Goal: Entertainment & Leisure: Consume media (video, audio)

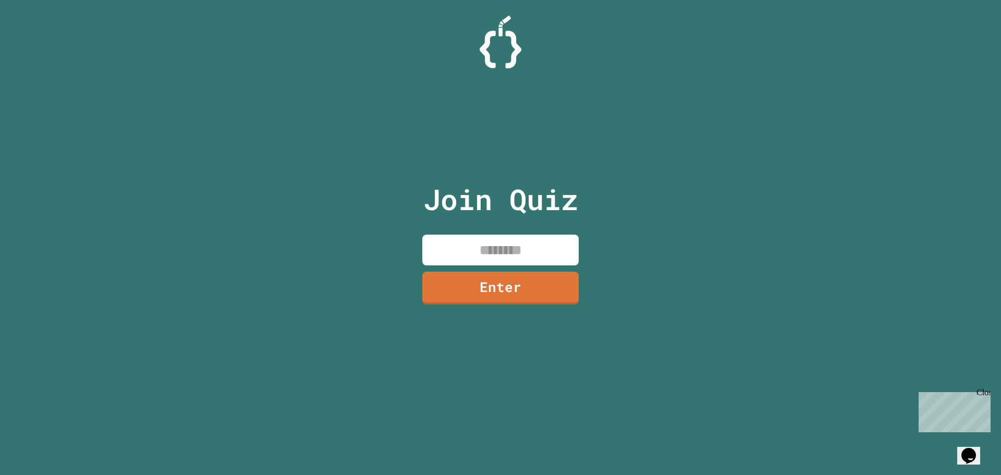
click at [476, 250] on input at bounding box center [500, 250] width 156 height 31
type input "********"
click at [474, 283] on link "Enter" at bounding box center [500, 287] width 154 height 34
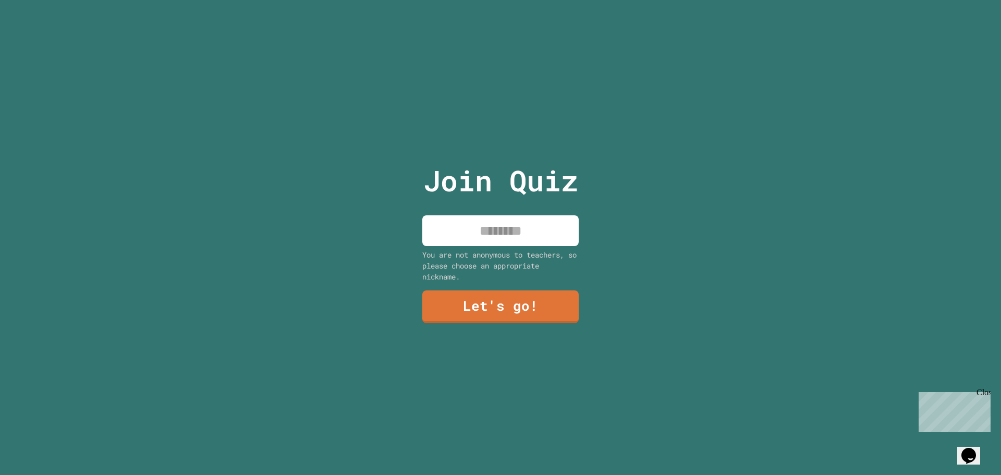
click at [517, 219] on input at bounding box center [500, 230] width 156 height 31
type input "*****"
click at [533, 296] on link "Let's go!" at bounding box center [500, 306] width 156 height 34
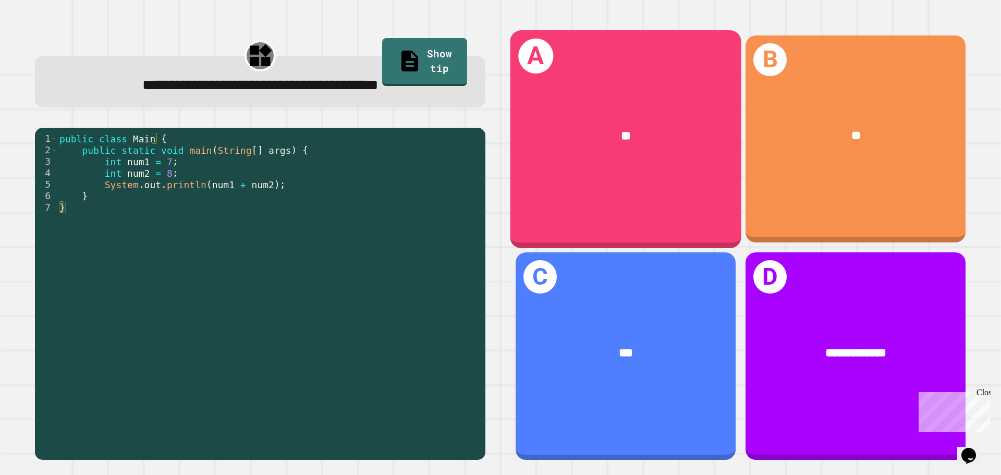
click at [563, 143] on div "**" at bounding box center [625, 136] width 231 height 70
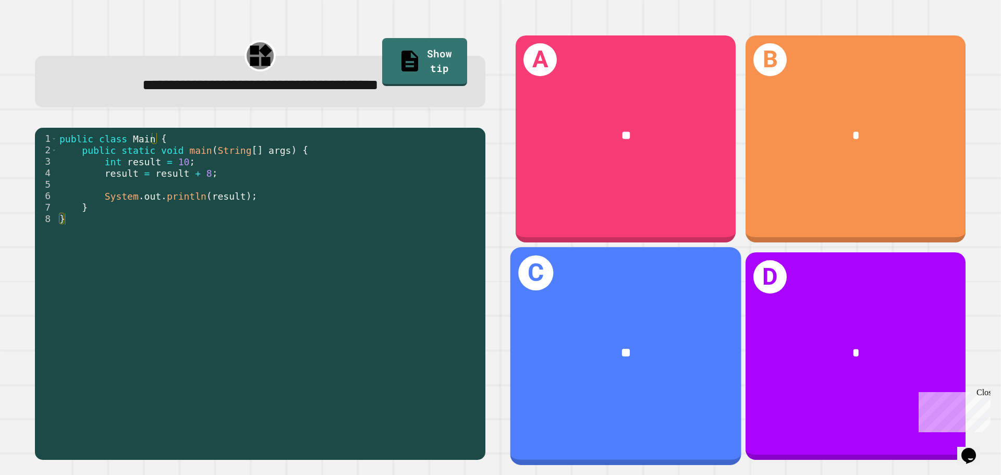
click at [639, 345] on div "**" at bounding box center [626, 353] width 180 height 19
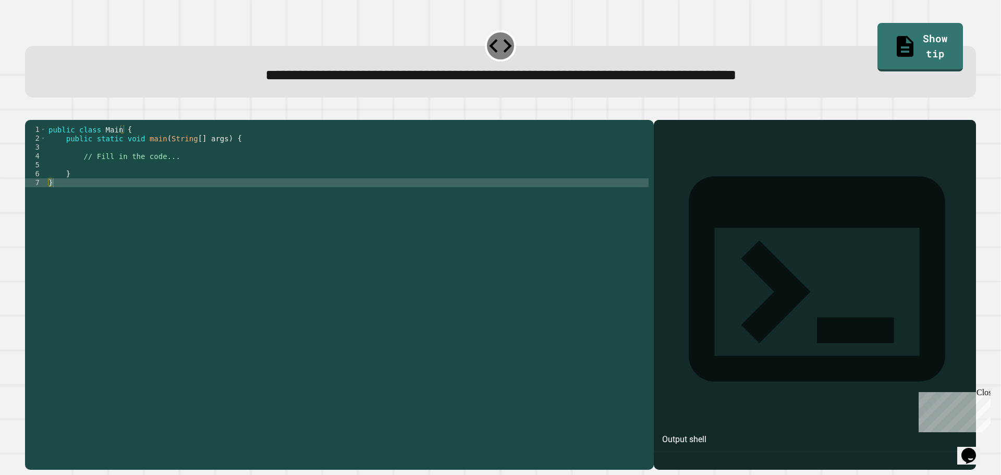
click at [107, 181] on div "public class Main { public static void main ( String [ ] args ) { // Fill in th…" at bounding box center [347, 284] width 602 height 319
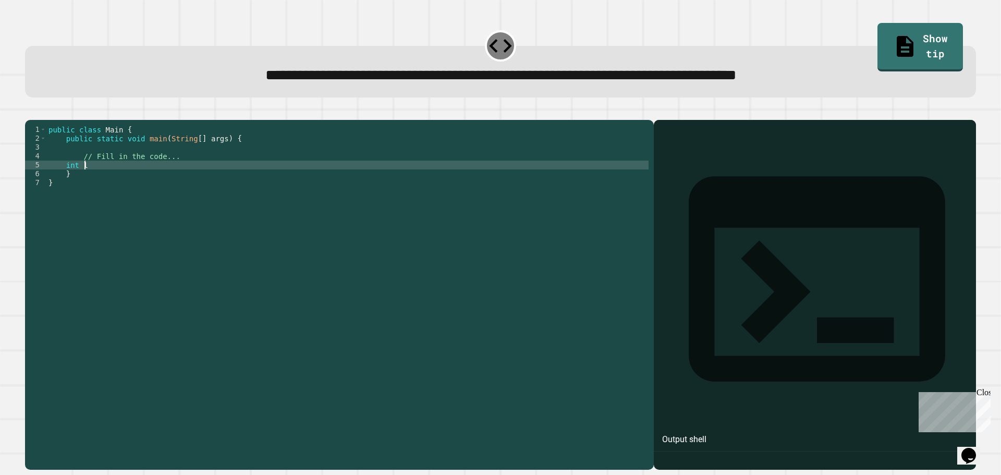
scroll to position [0, 2]
type textarea "**********"
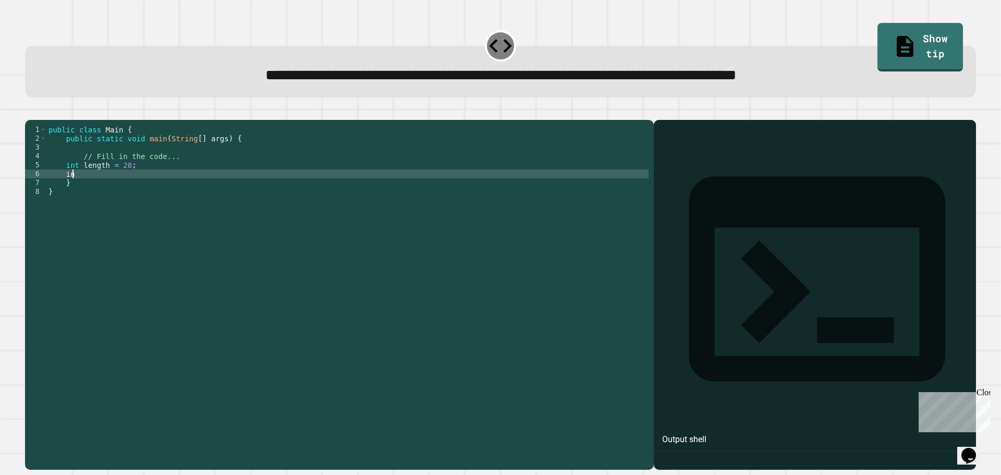
scroll to position [0, 1]
type textarea "**********"
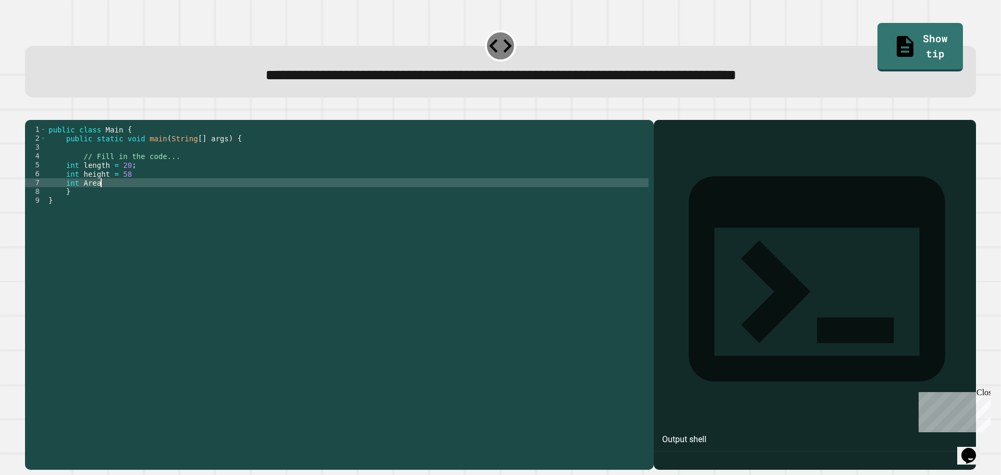
scroll to position [0, 4]
type textarea "**********"
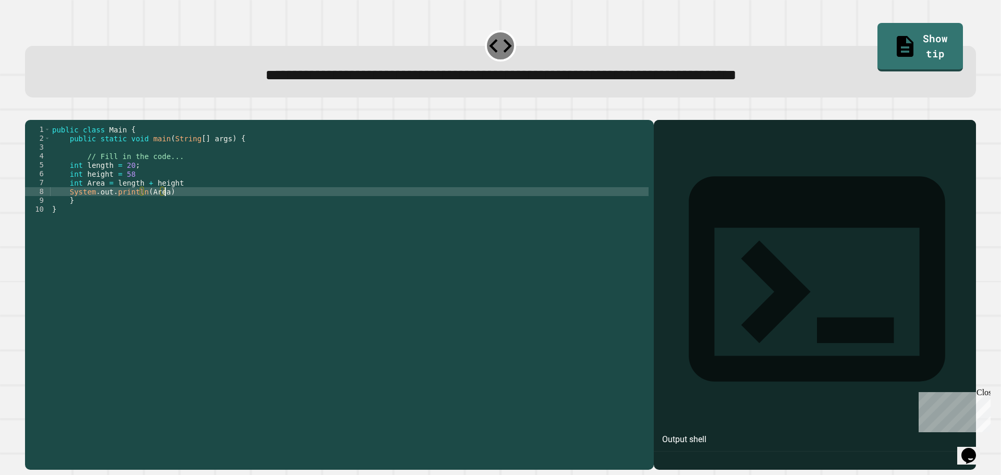
scroll to position [0, 7]
click at [140, 192] on div "public class Main { public static void main ( String [ ] args ) { // Fill in th…" at bounding box center [349, 284] width 599 height 319
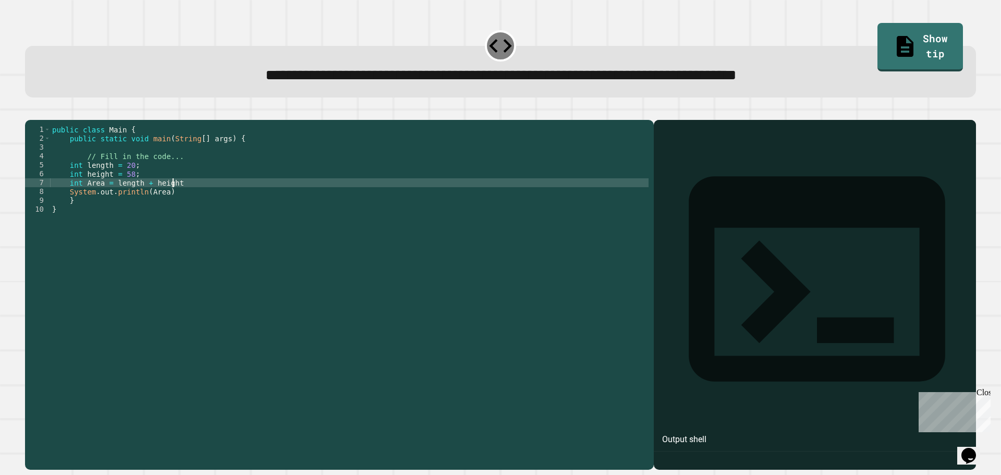
click at [190, 198] on div "public class Main { public static void main ( String [ ] args ) { // Fill in th…" at bounding box center [349, 284] width 599 height 319
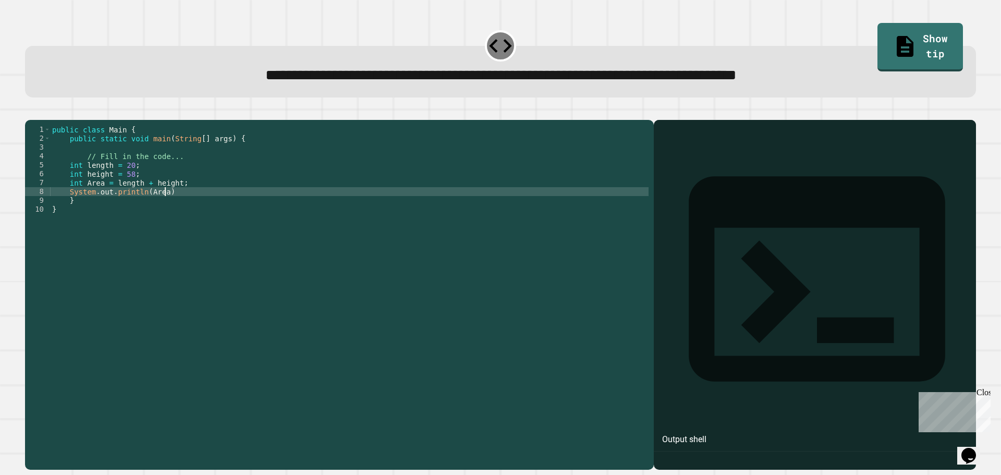
click at [186, 208] on div "public class Main { public static void main ( String [ ] args ) { // Fill in th…" at bounding box center [349, 284] width 599 height 319
click at [30, 112] on icon "button" at bounding box center [30, 112] width 0 height 0
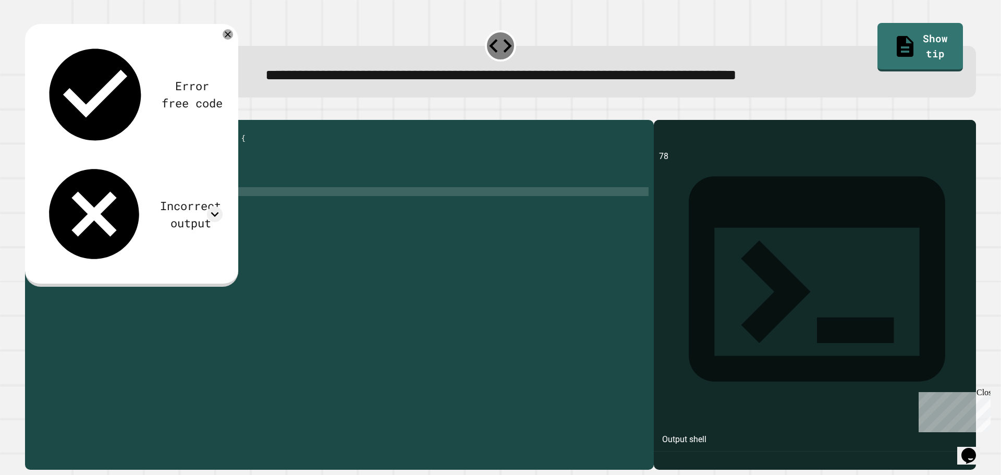
click at [30, 112] on button "button" at bounding box center [30, 112] width 0 height 0
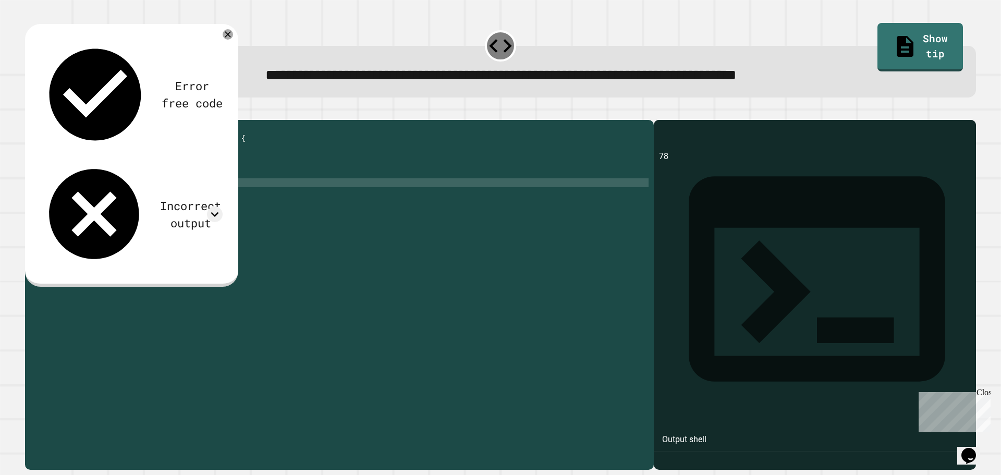
click at [144, 199] on div "public class Main { public static void main ( String [ ] args ) { // Fill in th…" at bounding box center [349, 284] width 599 height 319
type textarea "**********"
click at [30, 112] on button "button" at bounding box center [30, 112] width 0 height 0
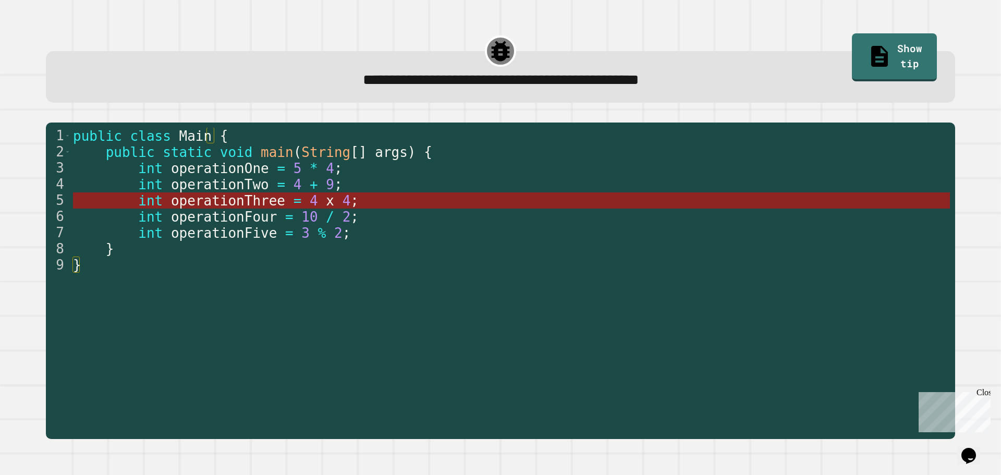
click at [244, 202] on span "operationThree" at bounding box center [227, 201] width 114 height 16
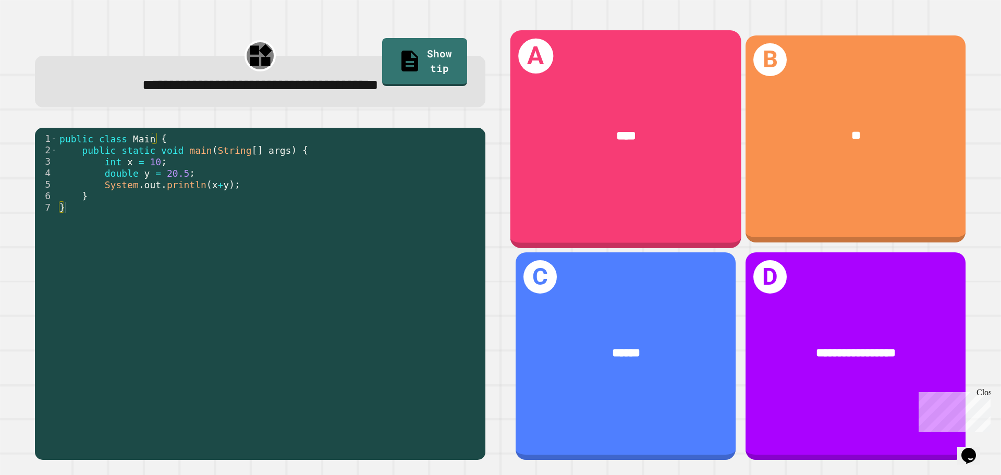
click at [578, 194] on div "A ****" at bounding box center [625, 138] width 231 height 217
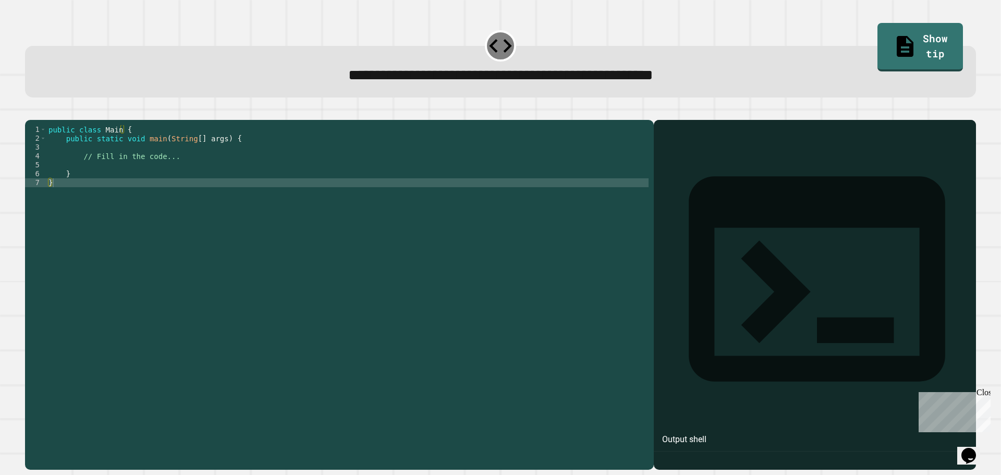
click at [128, 187] on div "public class Main { public static void main ( String [ ] args ) { // Fill in th…" at bounding box center [347, 284] width 602 height 319
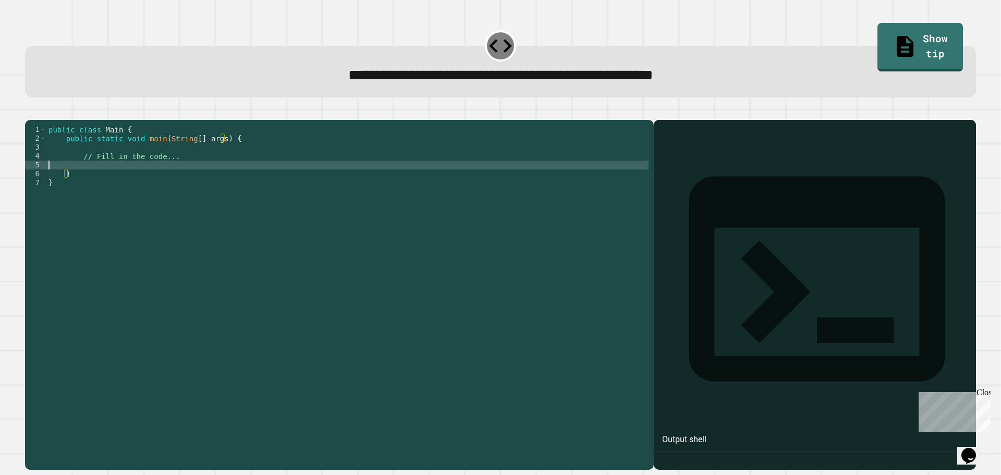
click at [128, 181] on div "public class Main { public static void main ( String [ ] args ) { // Fill in th…" at bounding box center [347, 284] width 602 height 319
click at [30, 112] on icon "button" at bounding box center [30, 112] width 0 height 0
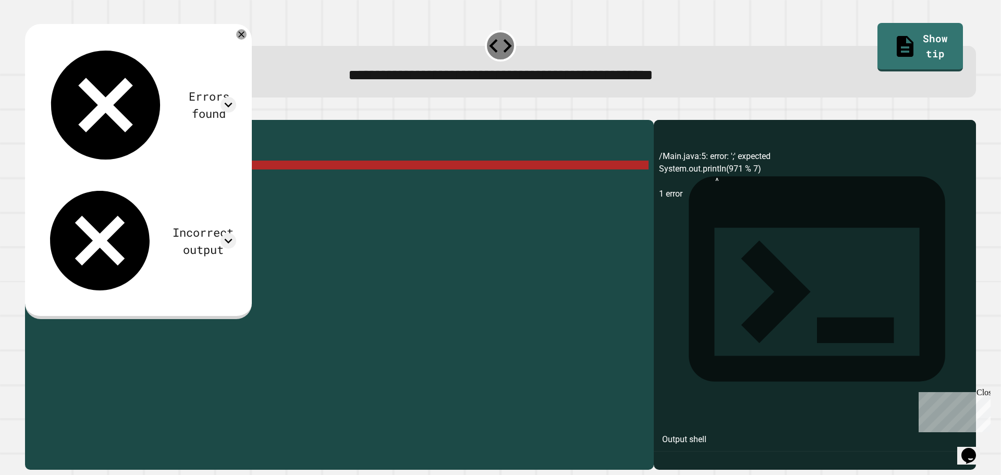
click at [222, 178] on div "public class Main { public static void main ( String [ ] args ) { // Fill in th…" at bounding box center [347, 284] width 602 height 319
click at [174, 173] on div "public class Main { public static void main ( String [ ] args ) { // Fill in th…" at bounding box center [347, 284] width 602 height 319
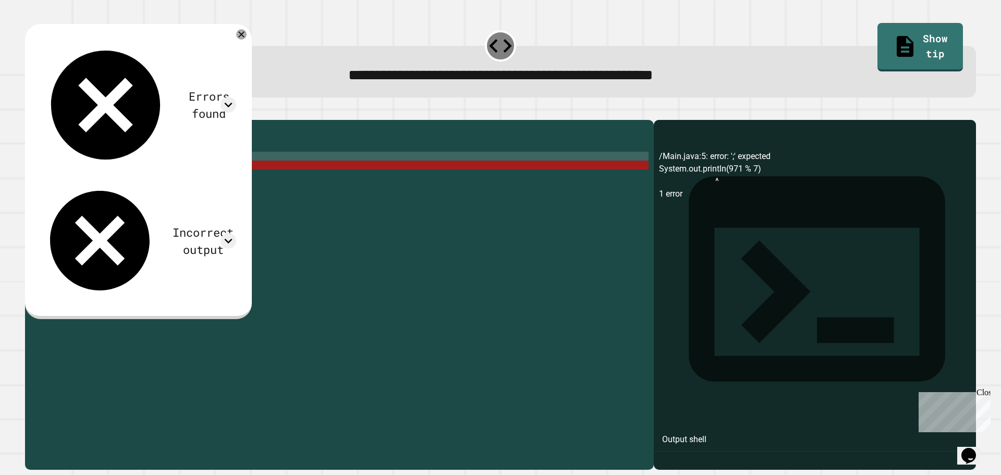
type textarea "**********"
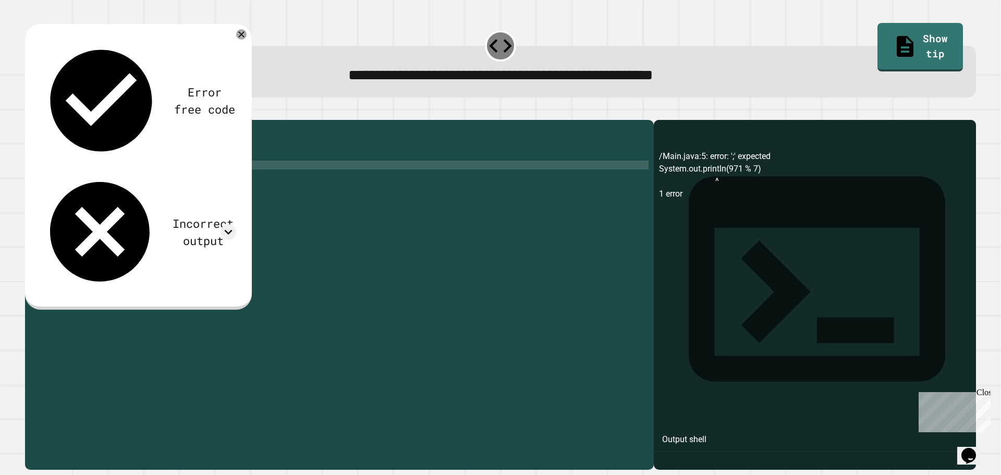
scroll to position [0, 6]
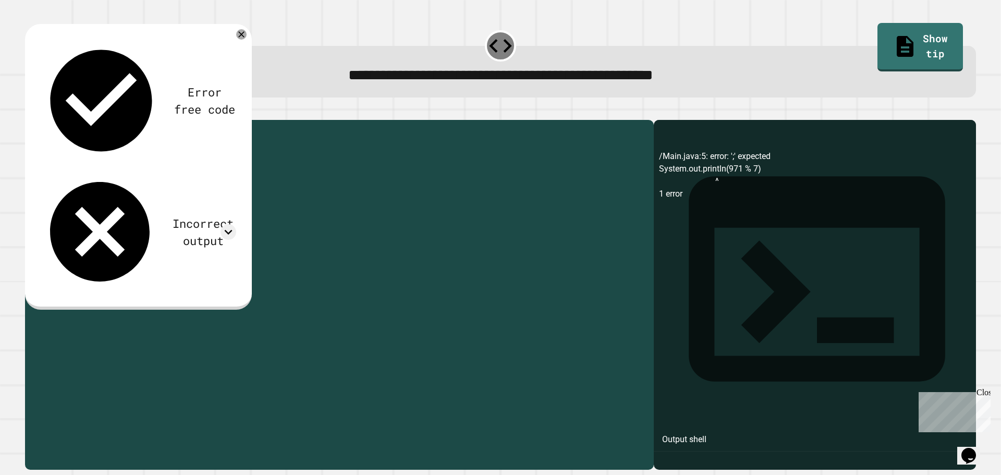
drag, startPoint x: 153, startPoint y: 189, endPoint x: 125, endPoint y: 189, distance: 28.2
click at [125, 189] on div "public class Main { public static void main ( String [ ] args ) { // Fill in th…" at bounding box center [347, 284] width 602 height 319
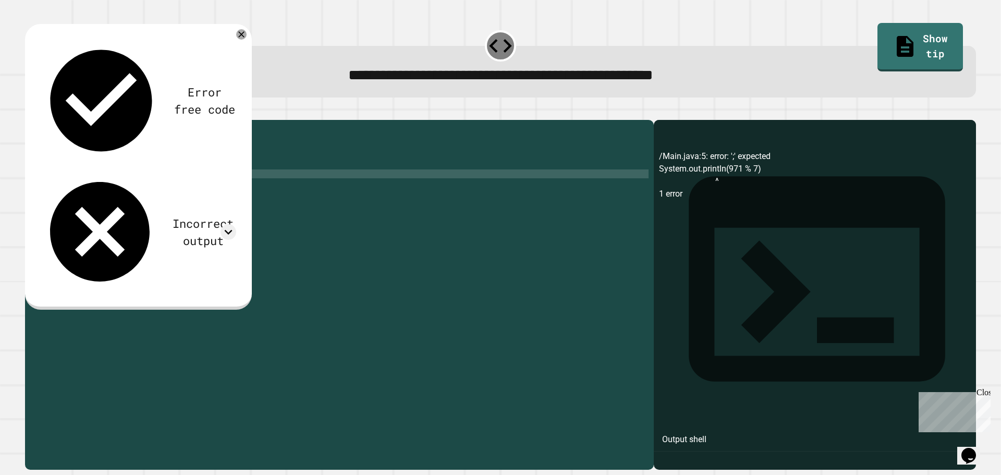
scroll to position [0, 7]
click at [30, 112] on icon "button" at bounding box center [30, 112] width 0 height 0
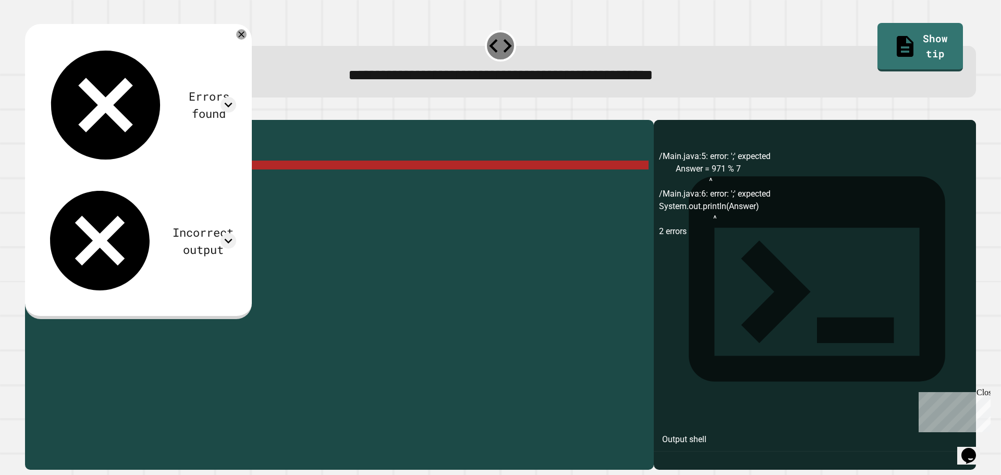
click at [163, 177] on div "public class Main { public static void main ( String [ ] args ) { // Fill in th…" at bounding box center [347, 284] width 602 height 319
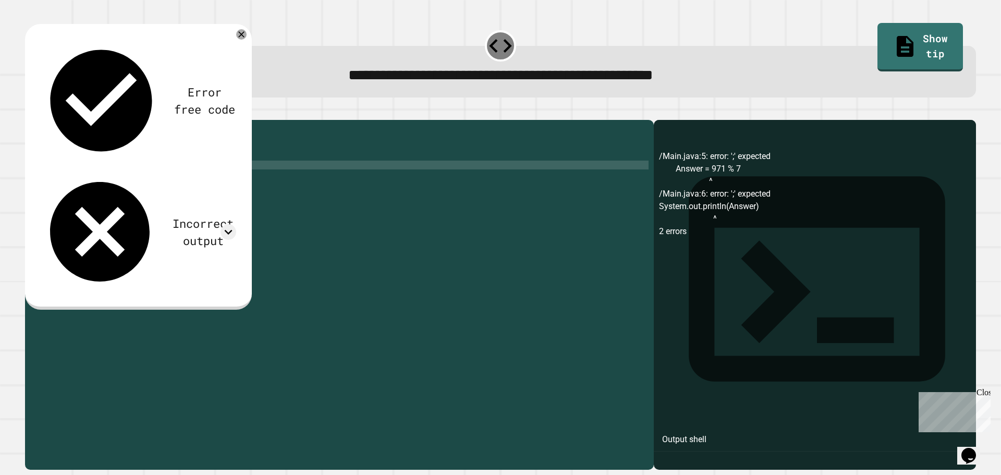
click at [156, 191] on div "public class Main { public static void main ( String [ ] args ) { // Fill in th…" at bounding box center [347, 284] width 602 height 319
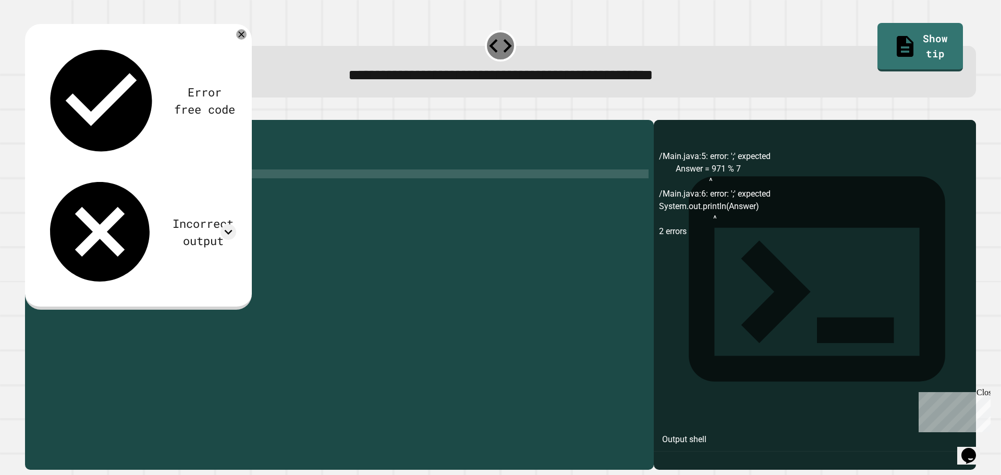
scroll to position [0, 7]
click at [30, 112] on icon "button" at bounding box center [30, 112] width 0 height 0
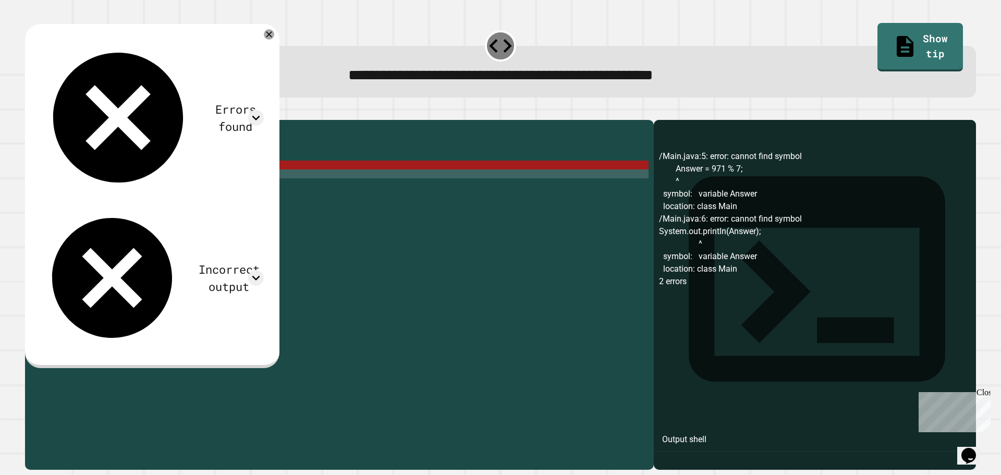
click at [47, 189] on div "public class Main { public static void main ( String [ ] args ) { // Fill in th…" at bounding box center [347, 284] width 602 height 319
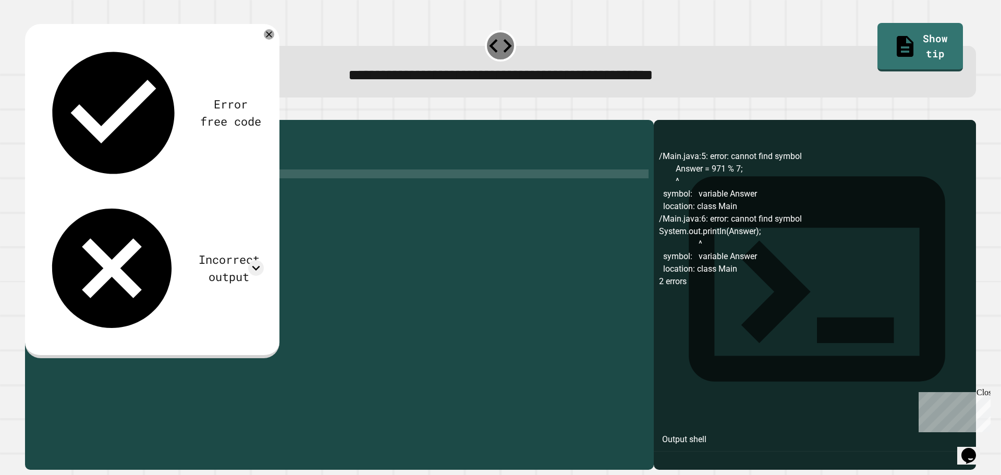
click at [30, 112] on icon "button" at bounding box center [30, 112] width 0 height 0
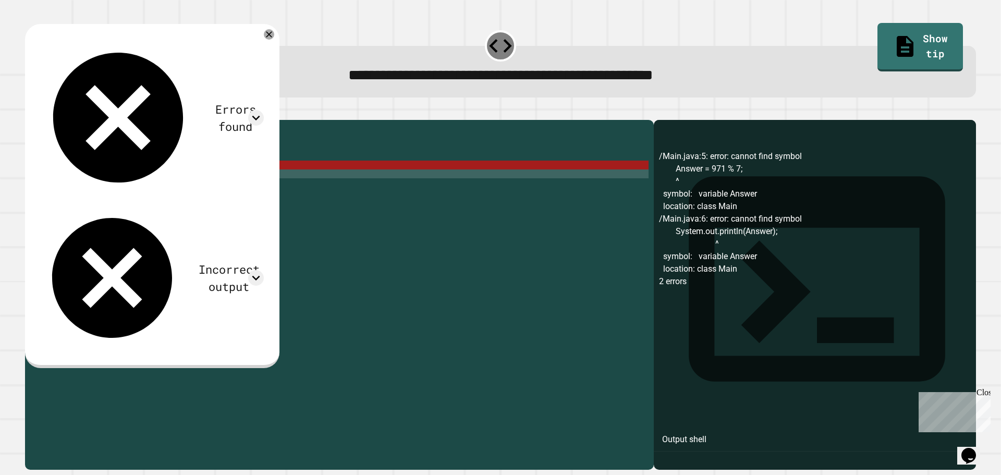
click at [129, 190] on div "public class Main { public static void main ( String [ ] args ) { // Fill in th…" at bounding box center [347, 284] width 602 height 319
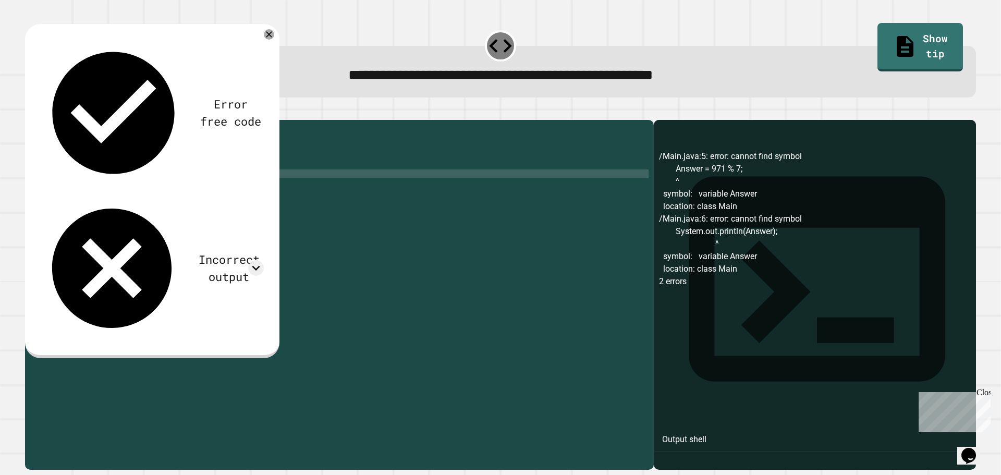
scroll to position [0, 6]
click at [30, 112] on icon "button" at bounding box center [30, 112] width 0 height 0
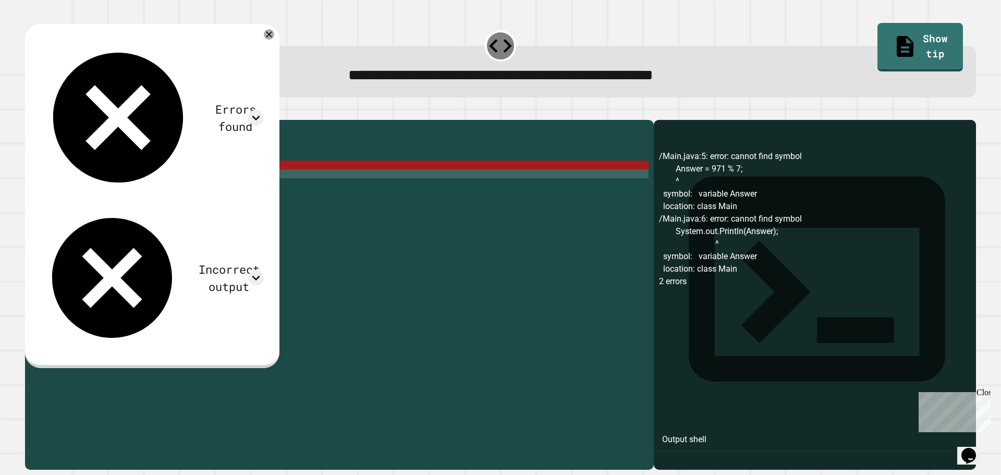
click at [85, 182] on div "public class Main { public static void main ( String [ ] args ) { // Fill in th…" at bounding box center [347, 284] width 602 height 319
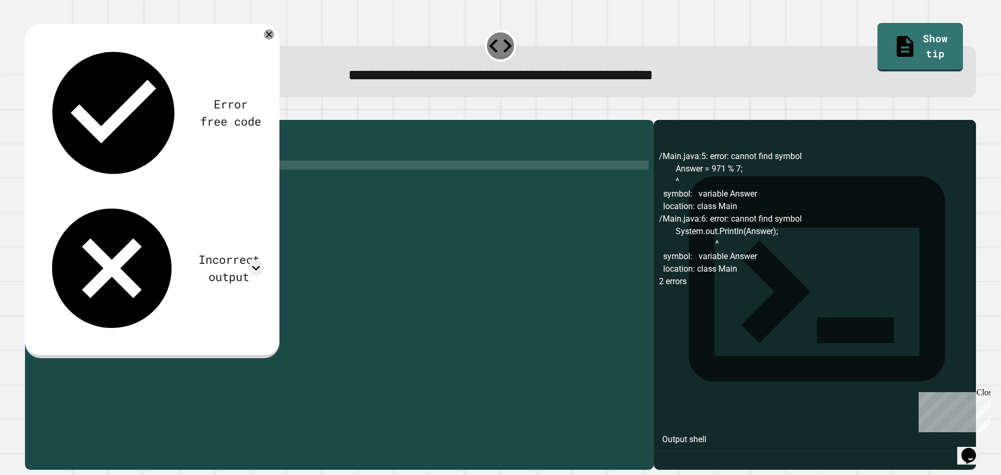
scroll to position [0, 2]
click at [30, 112] on icon "button" at bounding box center [30, 112] width 0 height 0
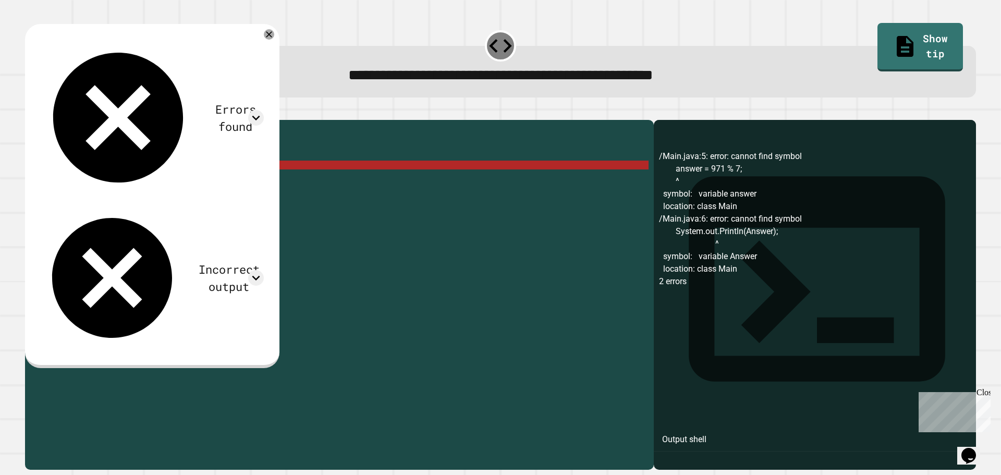
click at [159, 189] on div "public class Main { public static void main ( String [ ] args ) { // Fill in th…" at bounding box center [347, 284] width 602 height 319
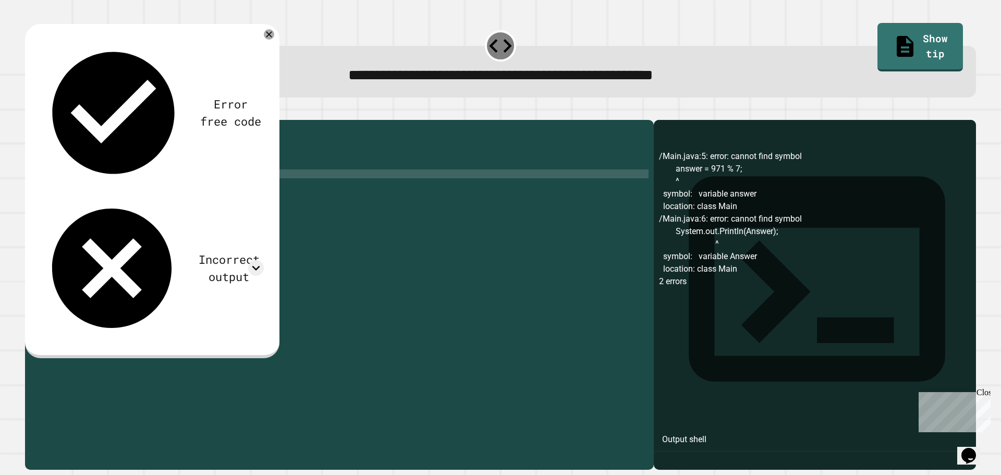
scroll to position [0, 8]
type textarea "**********"
click at [30, 112] on icon "button" at bounding box center [30, 112] width 0 height 0
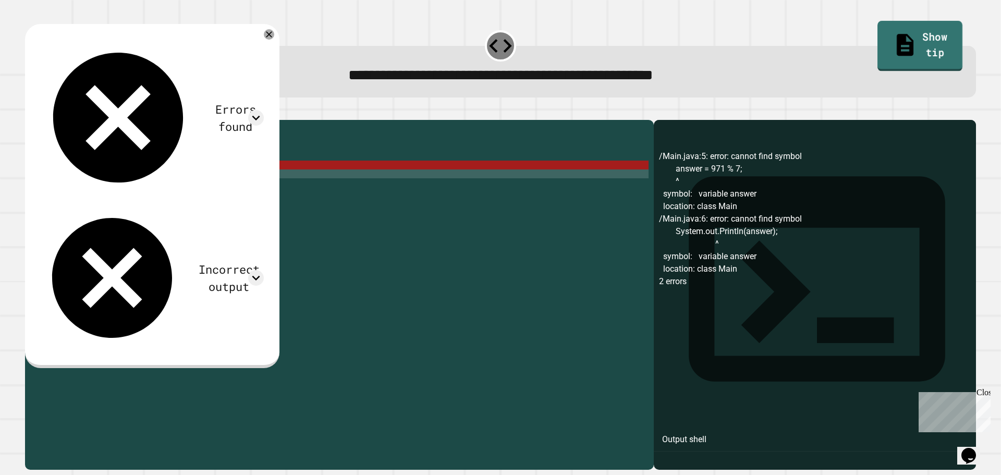
click at [937, 39] on link "Show tip" at bounding box center [919, 46] width 85 height 51
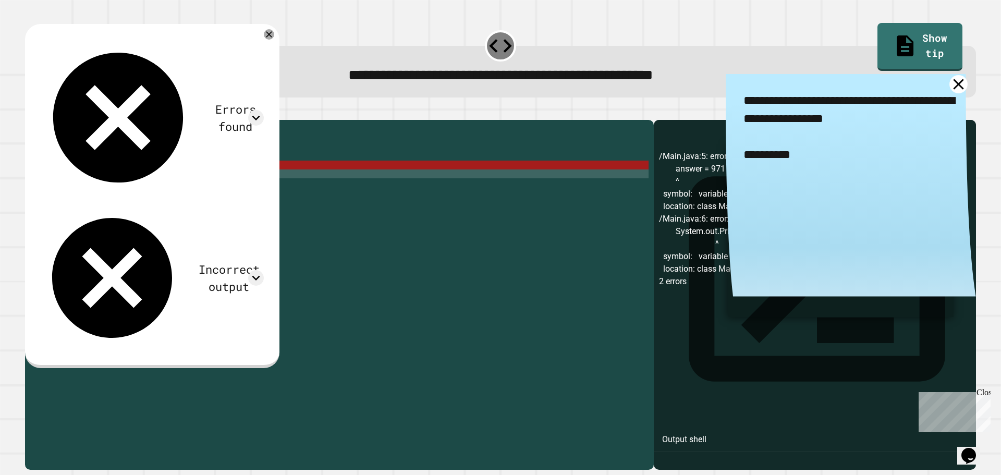
click at [953, 88] on icon at bounding box center [958, 84] width 10 height 10
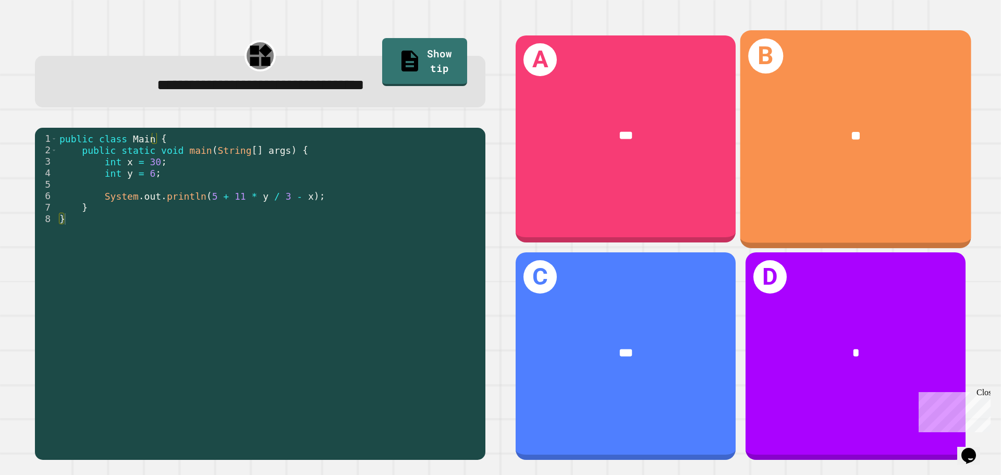
click at [785, 154] on div "**" at bounding box center [855, 136] width 231 height 70
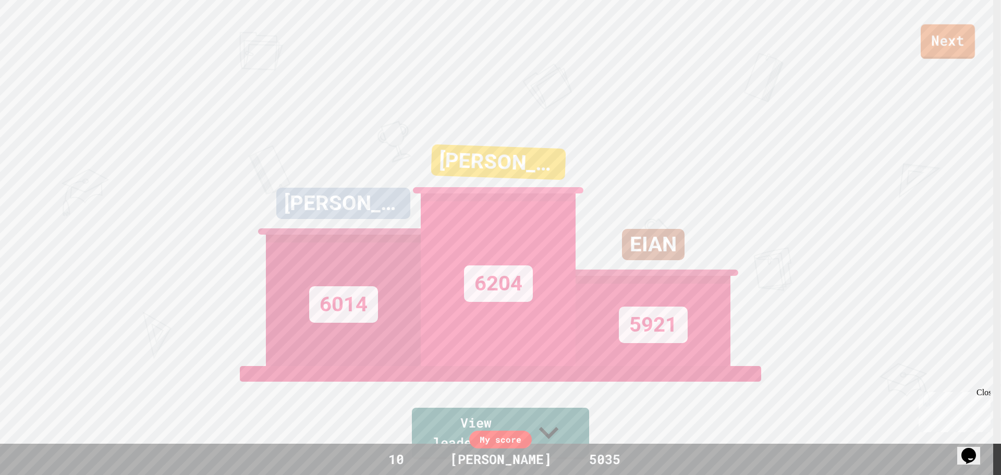
click at [924, 42] on link "Next" at bounding box center [948, 42] width 54 height 34
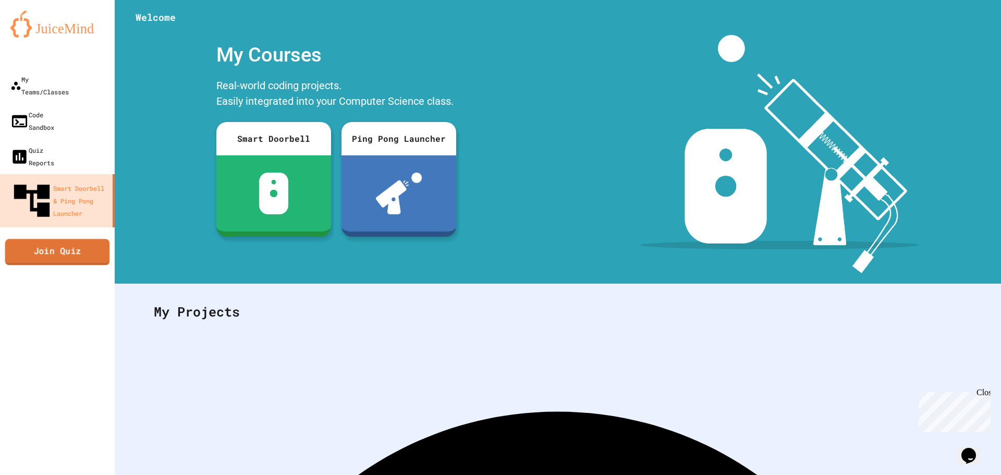
click at [67, 239] on link "Join Quiz" at bounding box center [57, 252] width 105 height 26
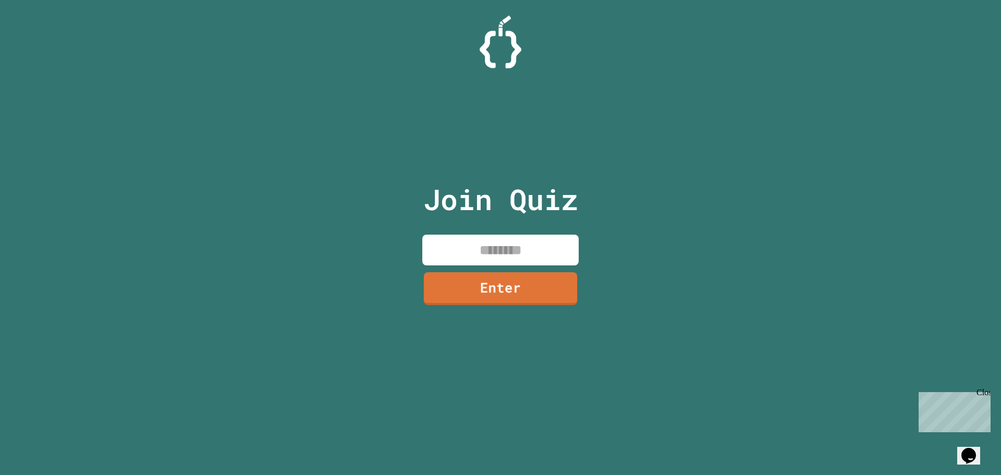
click at [474, 252] on input at bounding box center [500, 250] width 156 height 31
type input "********"
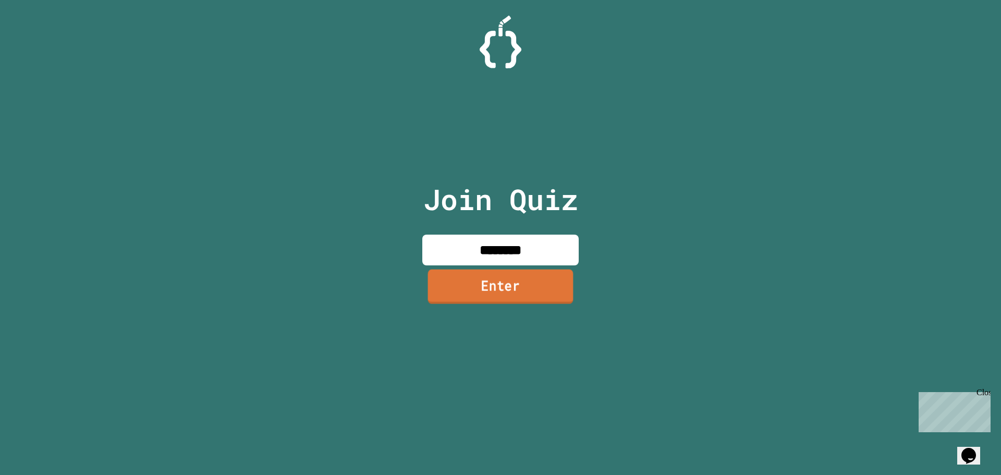
click at [428, 301] on link "Enter" at bounding box center [500, 286] width 145 height 34
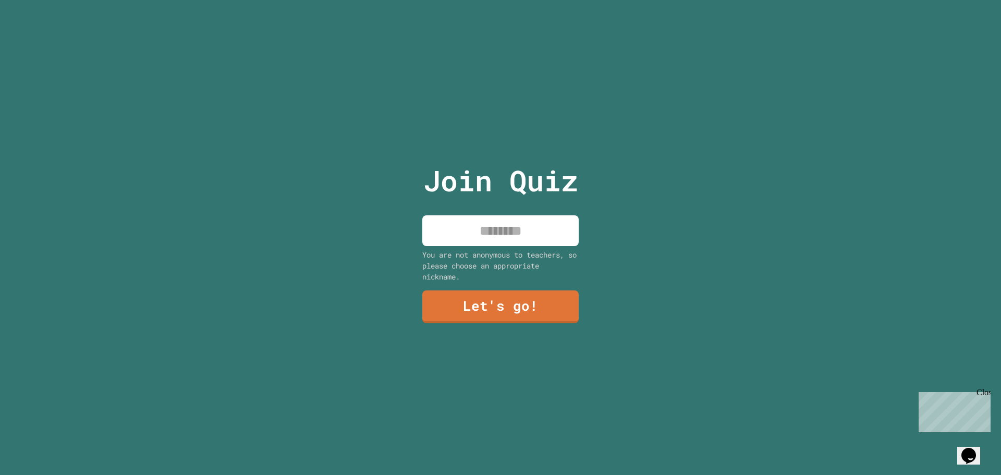
click at [438, 283] on div "Join Quiz You are not anonymous to teachers, so please choose an appropriate ni…" at bounding box center [501, 237] width 176 height 475
click at [469, 227] on input at bounding box center [500, 230] width 156 height 31
type input "*****"
click at [477, 295] on link "Let's go!" at bounding box center [500, 306] width 156 height 34
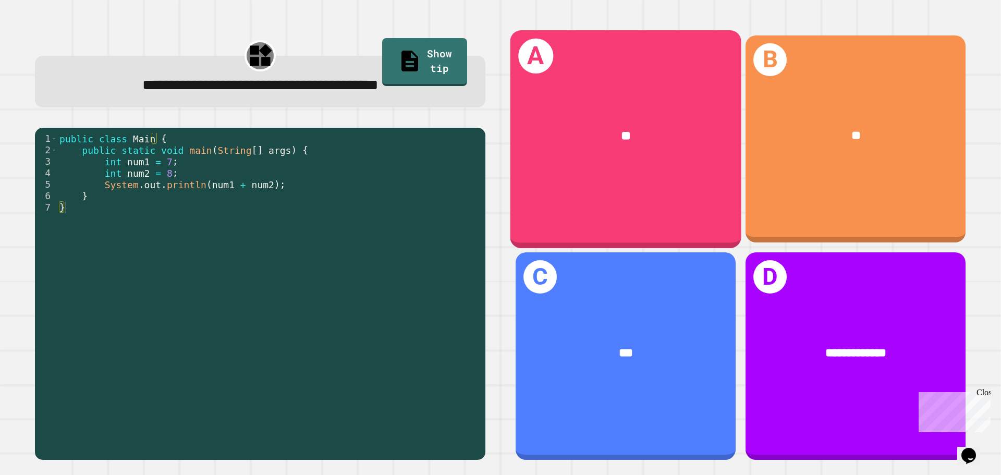
click at [673, 165] on div "**" at bounding box center [625, 136] width 231 height 70
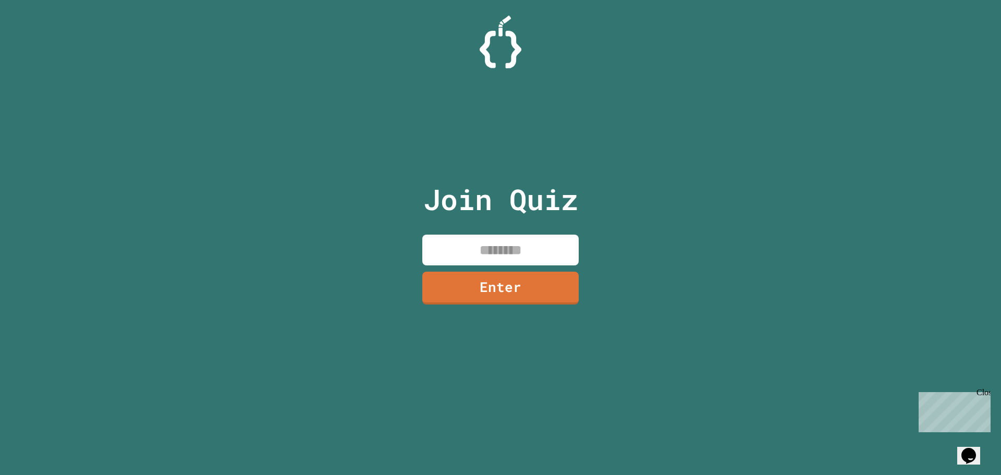
click at [508, 257] on input at bounding box center [500, 250] width 156 height 31
type input "********"
click at [519, 279] on link "Enter" at bounding box center [500, 287] width 156 height 34
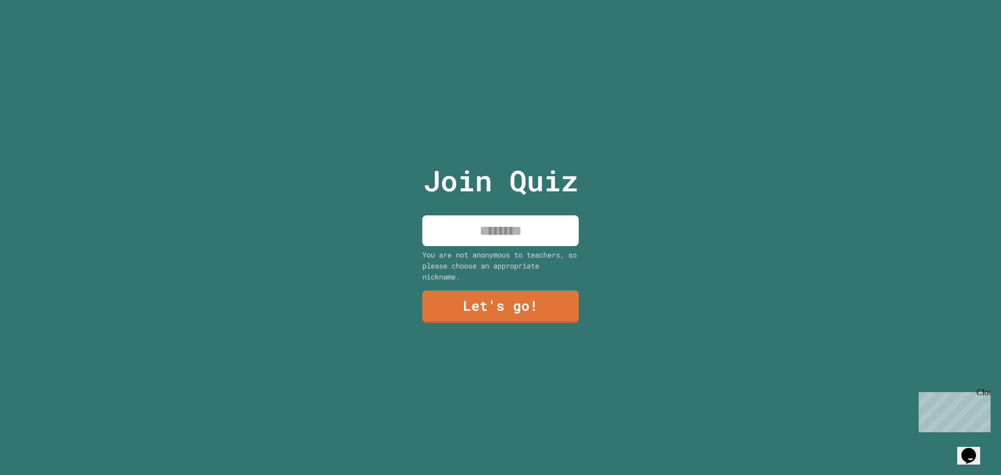
click at [518, 224] on input at bounding box center [500, 230] width 156 height 31
type input "*****"
click at [459, 293] on link "Let's go!" at bounding box center [501, 305] width 152 height 34
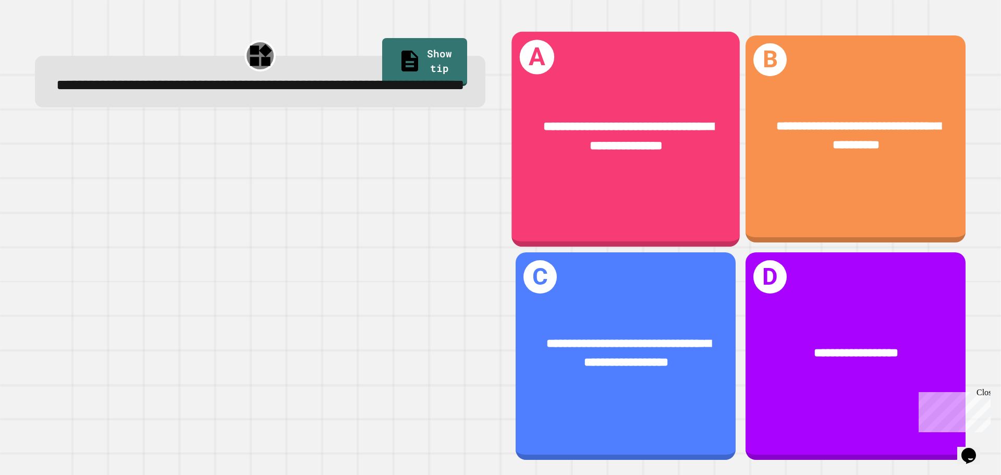
click at [581, 200] on div "**********" at bounding box center [625, 138] width 228 height 215
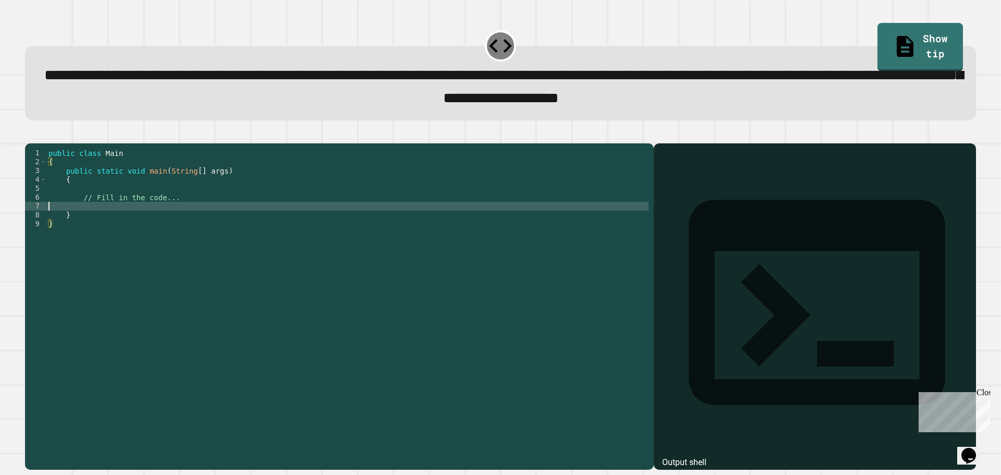
click at [102, 226] on div "public class Main { public static void main ( String [ ] args ) { // Fill in th…" at bounding box center [347, 295] width 602 height 292
type textarea "**********"
click at [99, 197] on div "public class Main { public static void main ( String [ ] args ) { // Fill in th…" at bounding box center [347, 295] width 602 height 292
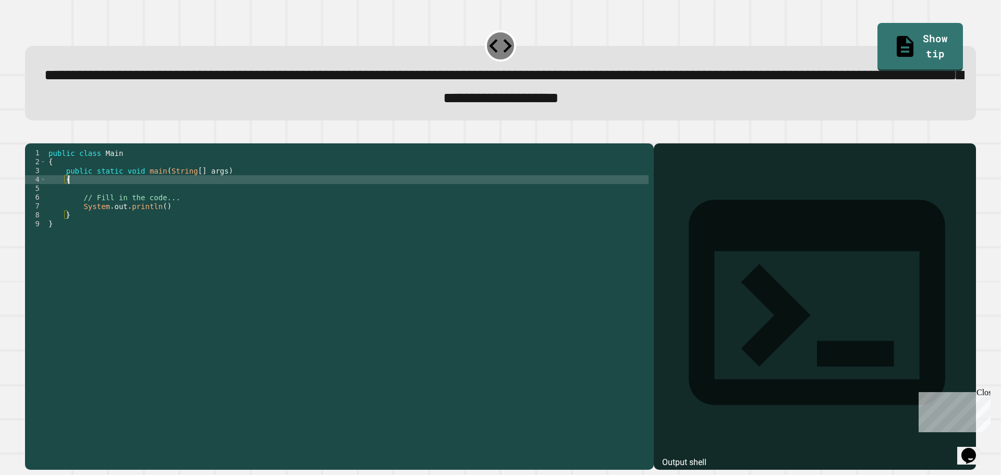
scroll to position [0, 1]
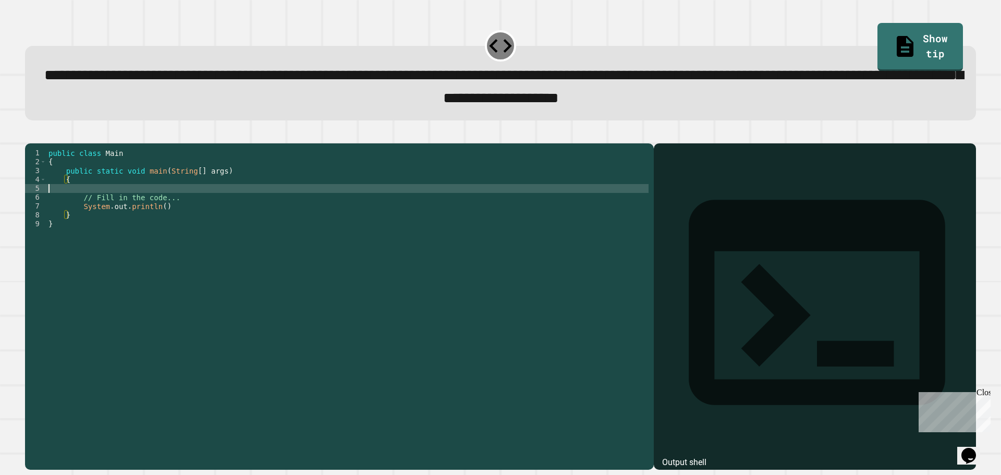
click at [99, 203] on div "public class Main { public static void main ( String [ ] args ) { // Fill in th…" at bounding box center [347, 295] width 602 height 292
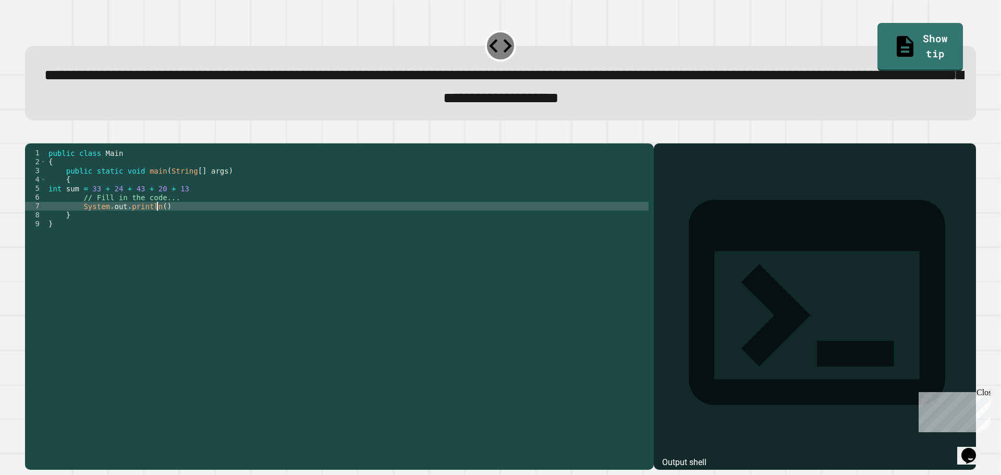
click at [157, 223] on div "public class Main { public static void main ( String [ ] args ) { int sum = 33 …" at bounding box center [347, 295] width 602 height 292
click at [179, 204] on div "public class Main { public static void main ( String [ ] args ) { int sum = 33 …" at bounding box center [347, 295] width 602 height 292
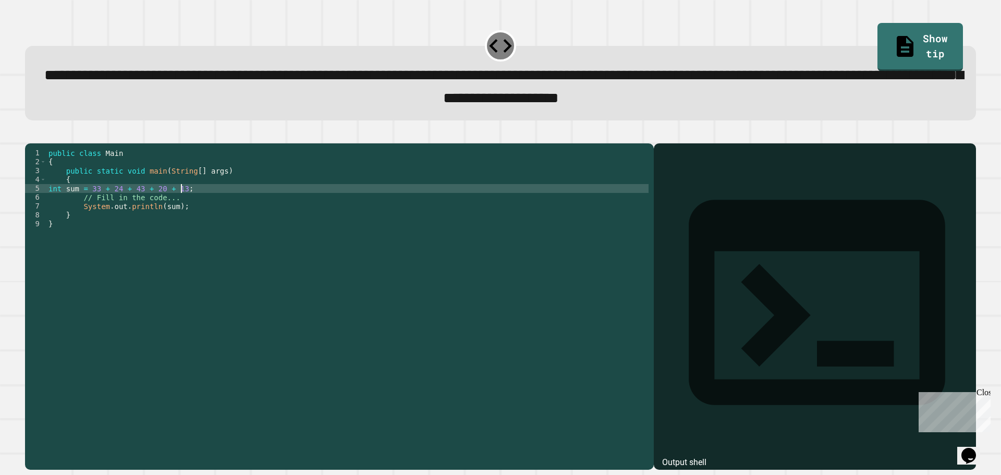
scroll to position [0, 9]
click at [191, 225] on div "public class Main { public static void main ( String [ ] args ) { int sum = 33 …" at bounding box center [347, 295] width 602 height 292
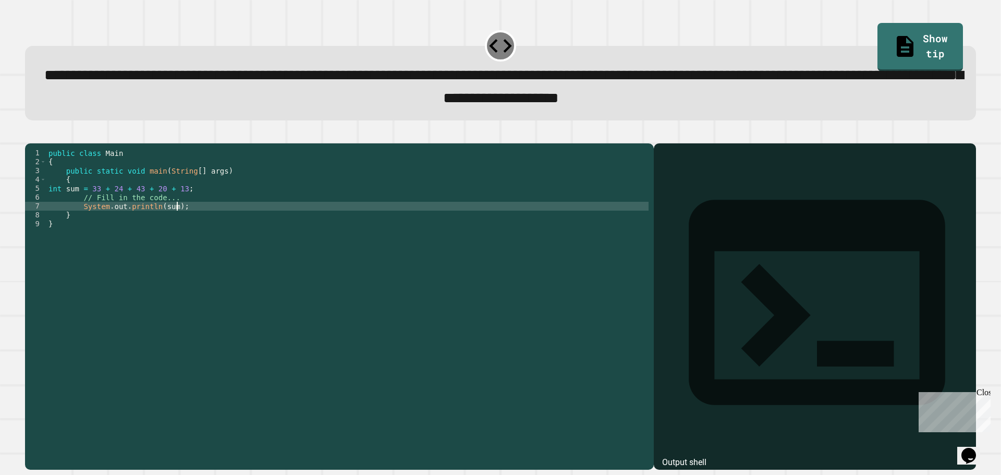
type textarea "**********"
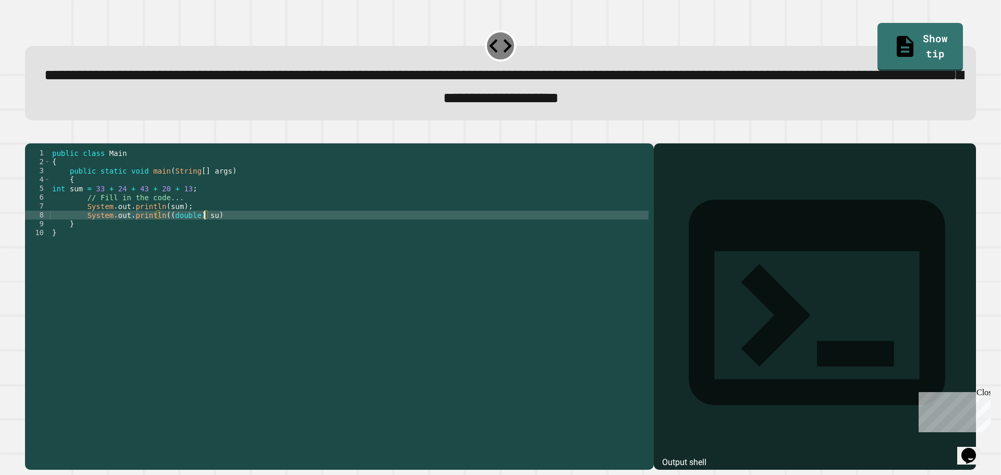
scroll to position [0, 10]
click at [231, 229] on div "public class Main { public static void main ( String [ ] args ) { int sum = 33 …" at bounding box center [349, 295] width 599 height 292
type textarea "**********"
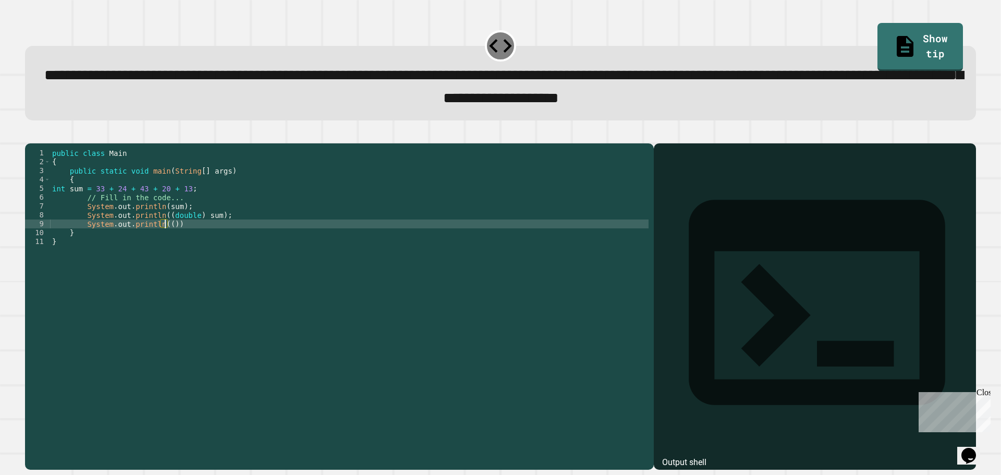
scroll to position [0, 7]
click at [185, 204] on div "public class Main { public static void main ( String [ ] args ) { int sum = 33 …" at bounding box center [349, 295] width 599 height 292
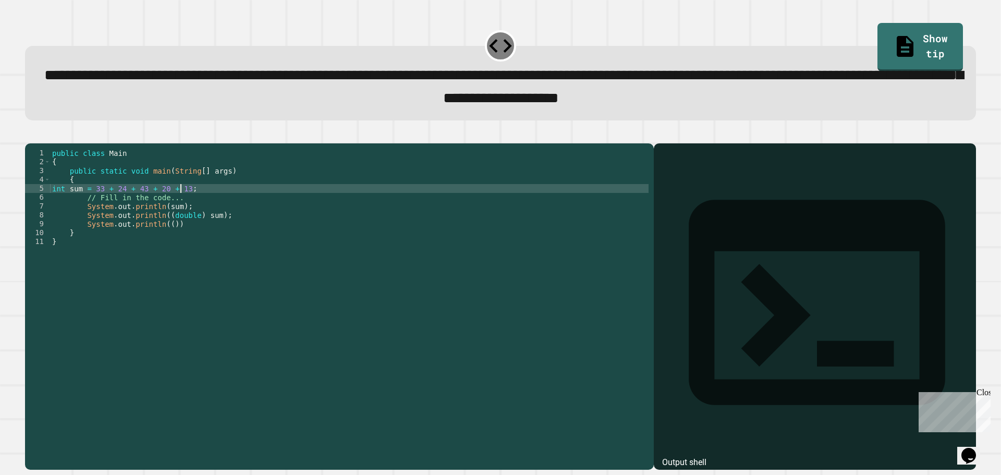
click at [181, 205] on div "public class Main { public static void main ( String [ ] args ) { int sum = 33 …" at bounding box center [349, 295] width 599 height 292
click at [92, 203] on div "public class Main { public static void main ( String [ ] args ) { int sum = 33 …" at bounding box center [349, 295] width 599 height 292
click at [188, 205] on div "public class Main { public static void main ( String [ ] args ) { int sum = ( 3…" at bounding box center [349, 295] width 599 height 292
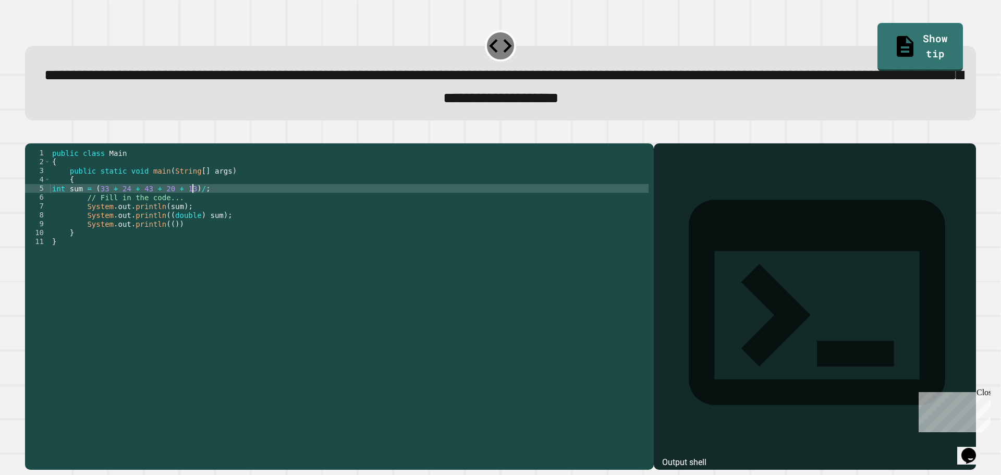
scroll to position [0, 10]
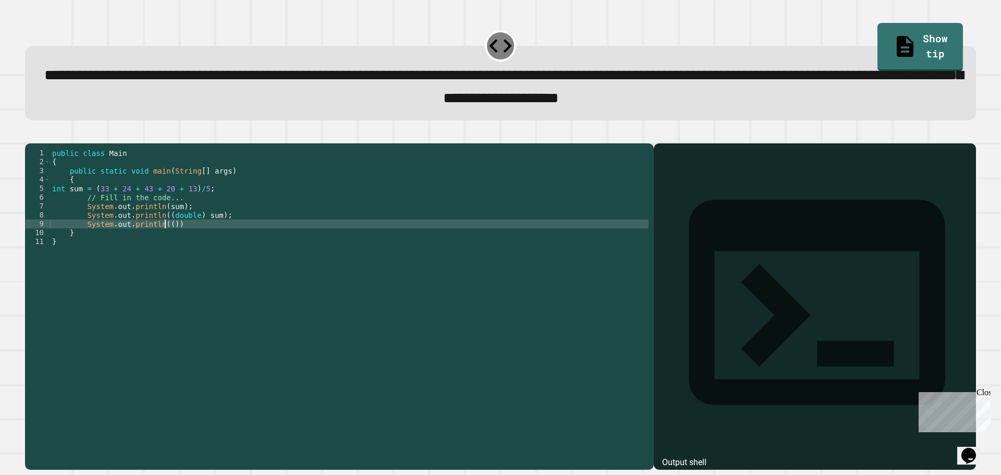
click at [163, 242] on div "public class Main { public static void main ( String [ ] args ) { int sum = ( 3…" at bounding box center [349, 295] width 599 height 292
click at [166, 240] on div "public class Main { public static void main ( String [ ] args ) { int sum = ( 3…" at bounding box center [349, 295] width 599 height 292
click at [30, 135] on icon "button" at bounding box center [30, 135] width 0 height 0
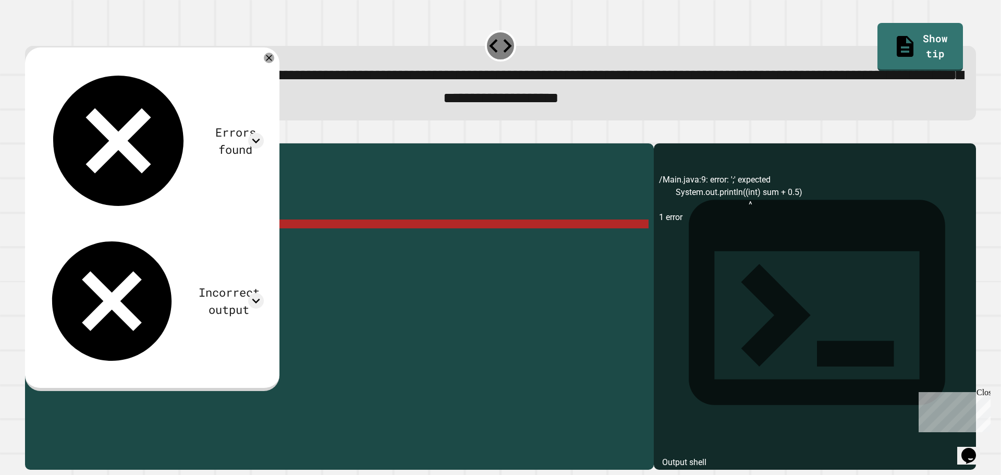
click at [243, 241] on div "public class Main { public static void main ( String [ ] args ) { int sum = ( 3…" at bounding box center [349, 295] width 599 height 292
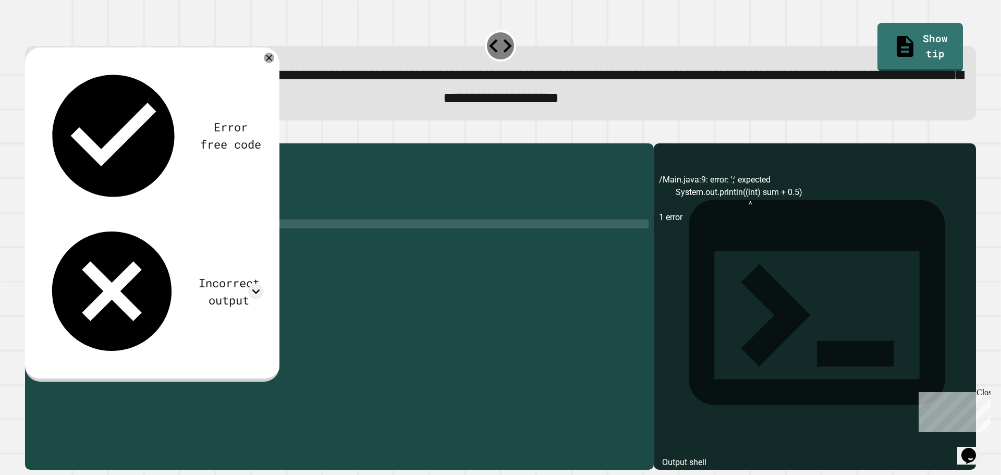
click at [30, 135] on icon "button" at bounding box center [30, 135] width 0 height 0
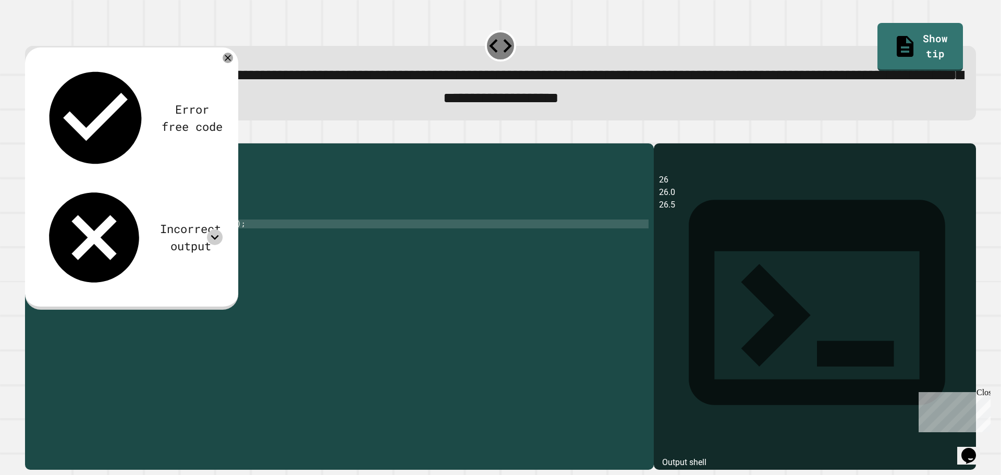
click at [220, 229] on icon at bounding box center [215, 237] width 16 height 16
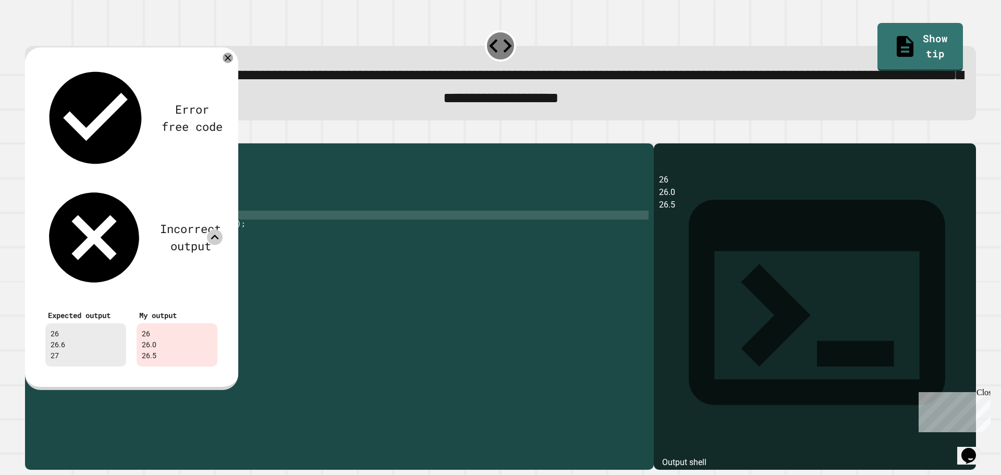
scroll to position [0, 11]
click at [193, 231] on div "public class Main { public static void main ( String [ ] args ) { int sum = ( 3…" at bounding box center [349, 295] width 599 height 292
click at [220, 240] on div "public class Main { public static void main ( String [ ] args ) { int sum = ( 3…" at bounding box center [349, 295] width 599 height 292
click at [206, 230] on div "public class Main { public static void main ( String [ ] args ) { int sum = ( 3…" at bounding box center [349, 295] width 599 height 292
click at [209, 233] on div "public class Main { public static void main ( String [ ] args ) { int sum = ( 3…" at bounding box center [349, 295] width 599 height 292
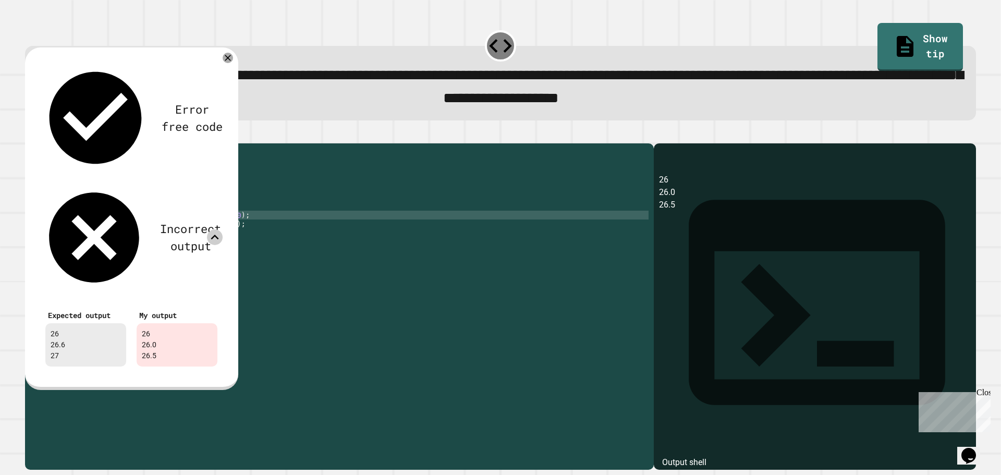
scroll to position [0, 13]
click at [220, 240] on div "public class Main { public static void main ( String [ ] args ) { int sum = ( 3…" at bounding box center [349, 295] width 599 height 292
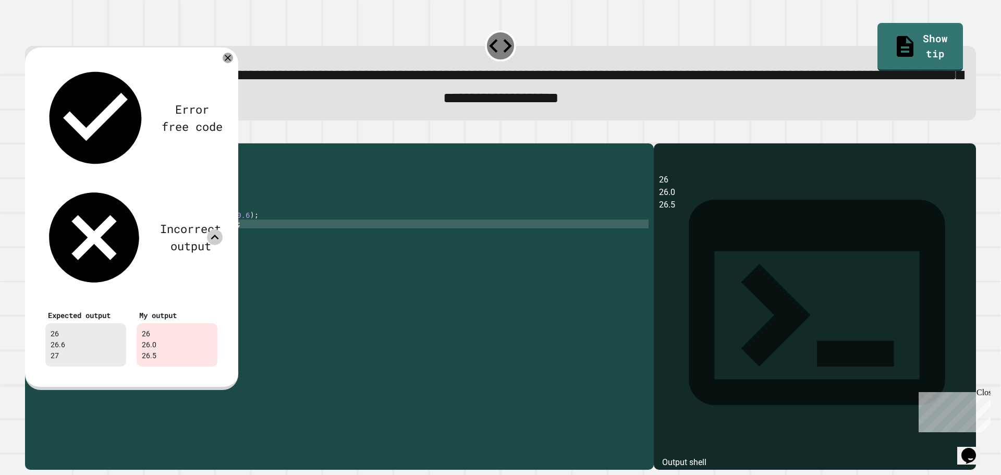
scroll to position [0, 11]
type textarea "**********"
click at [228, 61] on icon at bounding box center [227, 57] width 7 height 7
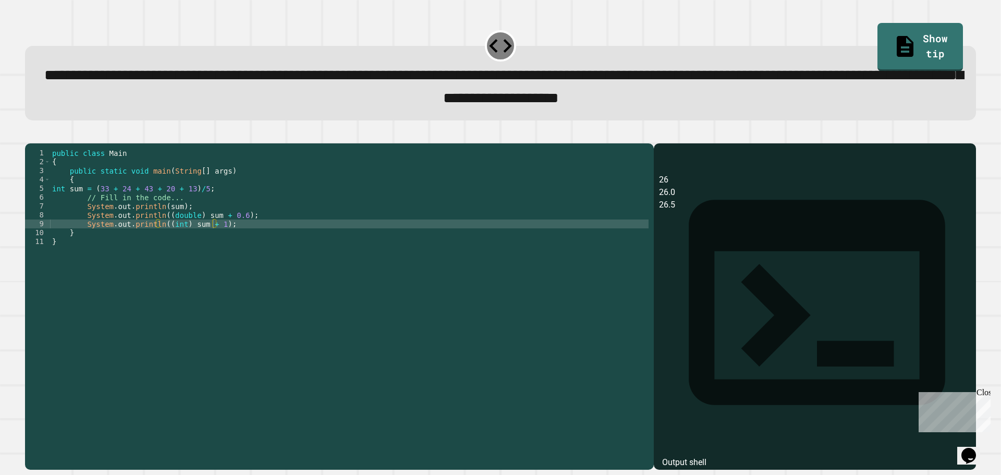
click at [30, 135] on icon "button" at bounding box center [30, 135] width 0 height 0
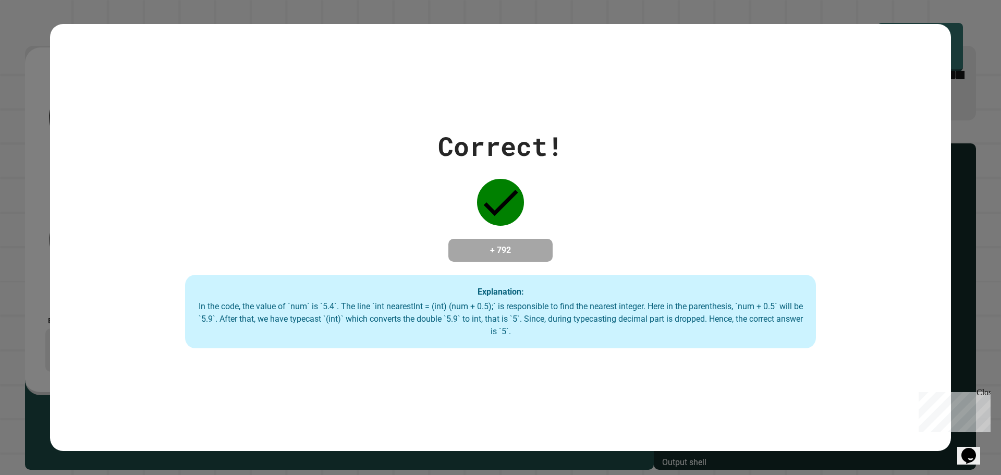
click at [947, 17] on div "Correct! + 792 Explanation: In the code, the value of `num` is `5.4`. The line …" at bounding box center [500, 237] width 1001 height 475
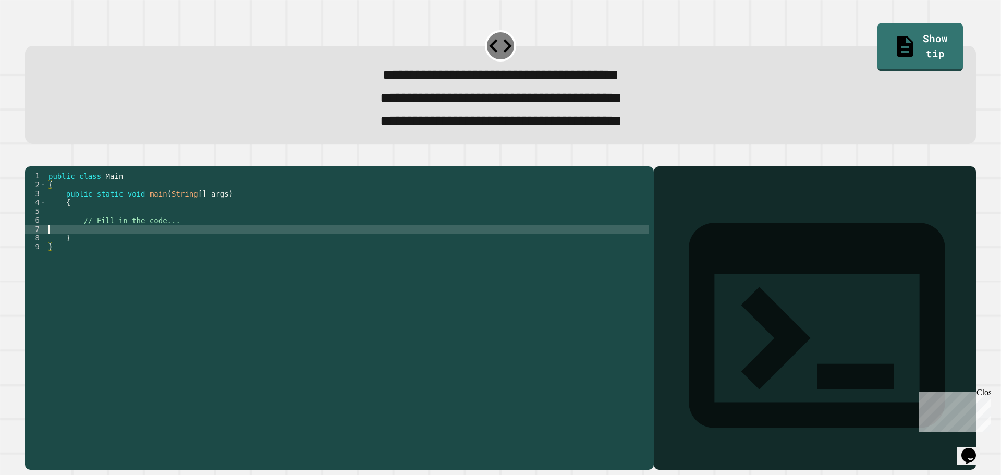
click at [100, 246] on div "public class Main { public static void main ( String [ ] args ) { // Fill in th…" at bounding box center [347, 305] width 602 height 266
type textarea "*"
click at [118, 246] on div "public class Main { public static void main ( String [ ] args ) { // Fill in th…" at bounding box center [347, 305] width 602 height 266
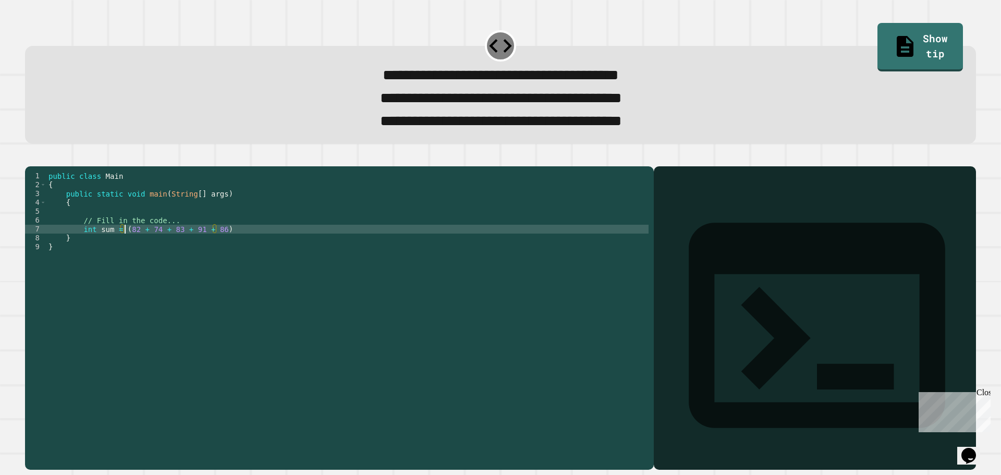
scroll to position [0, 5]
click at [244, 247] on div "public class Main { public static void main ( String [ ] args ) { // Fill in th…" at bounding box center [347, 305] width 602 height 266
type textarea "**********"
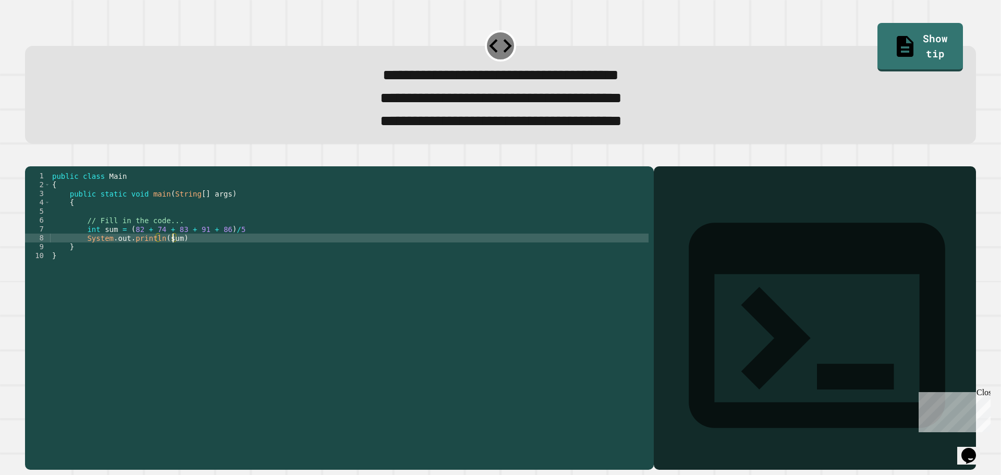
scroll to position [0, 8]
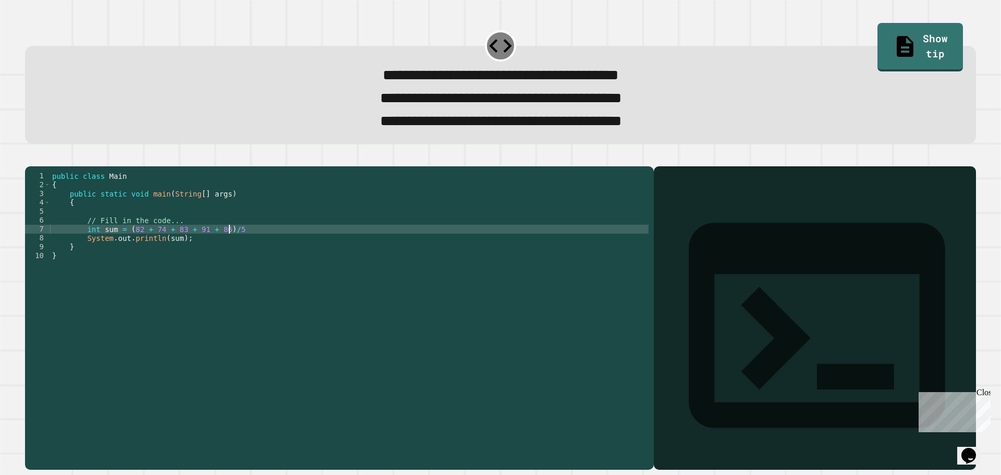
click at [242, 246] on div "public class Main { public static void main ( String [ ] args ) { // Fill in th…" at bounding box center [349, 305] width 599 height 266
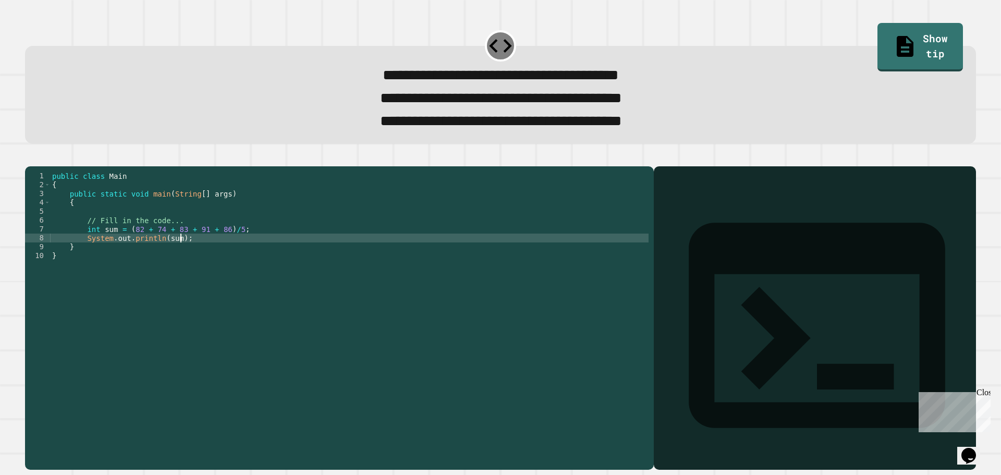
click at [235, 255] on div "public class Main { public static void main ( String [ ] args ) { // Fill in th…" at bounding box center [349, 305] width 599 height 266
type textarea "**********"
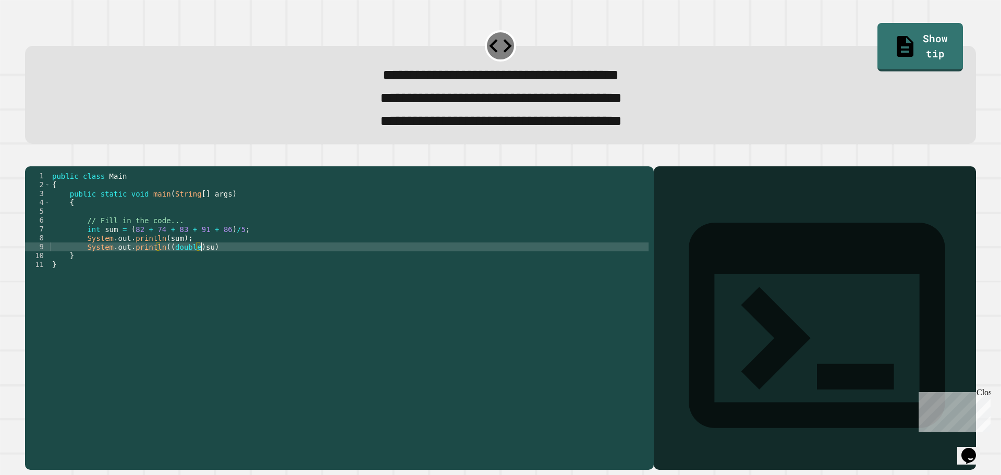
scroll to position [0, 10]
click at [35, 154] on div "**********" at bounding box center [500, 312] width 961 height 326
click at [30, 157] on icon "button" at bounding box center [30, 157] width 0 height 0
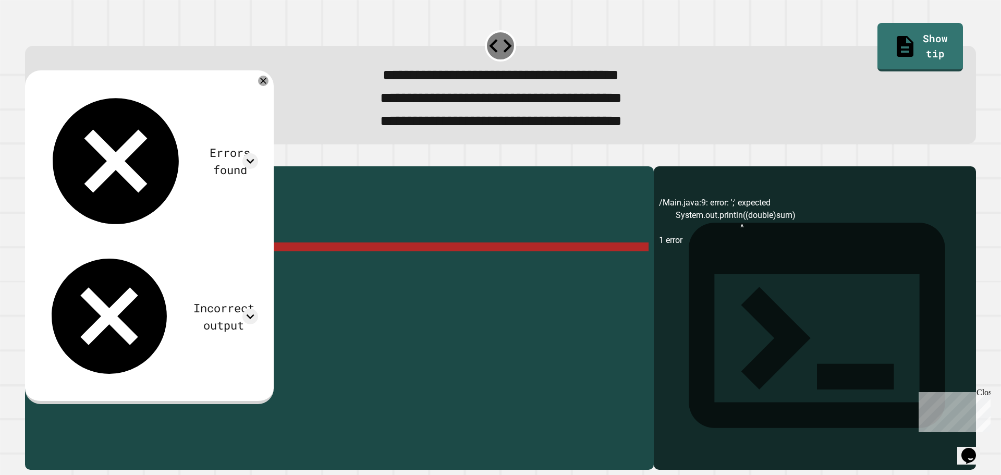
click at [215, 266] on div "public class Main { public static void main ( String [ ] args ) { // Fill in th…" at bounding box center [349, 305] width 599 height 266
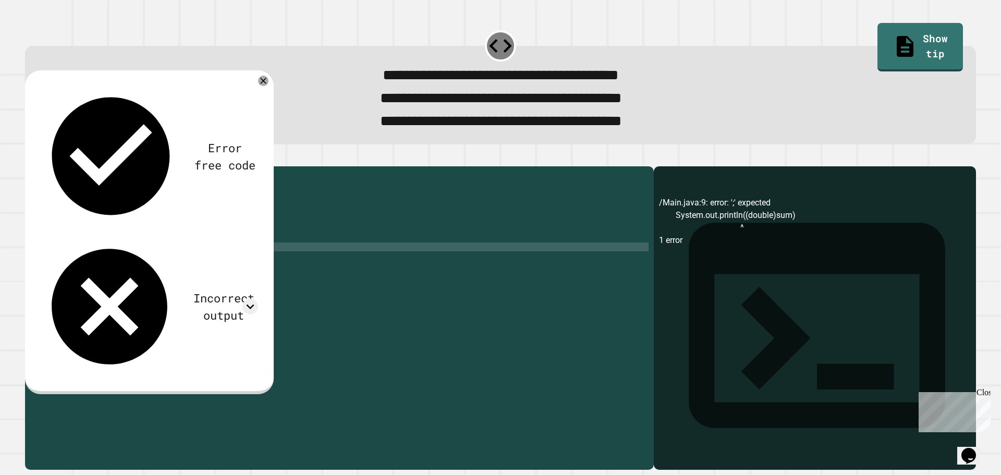
scroll to position [0, 11]
click at [30, 157] on icon "button" at bounding box center [30, 157] width 0 height 0
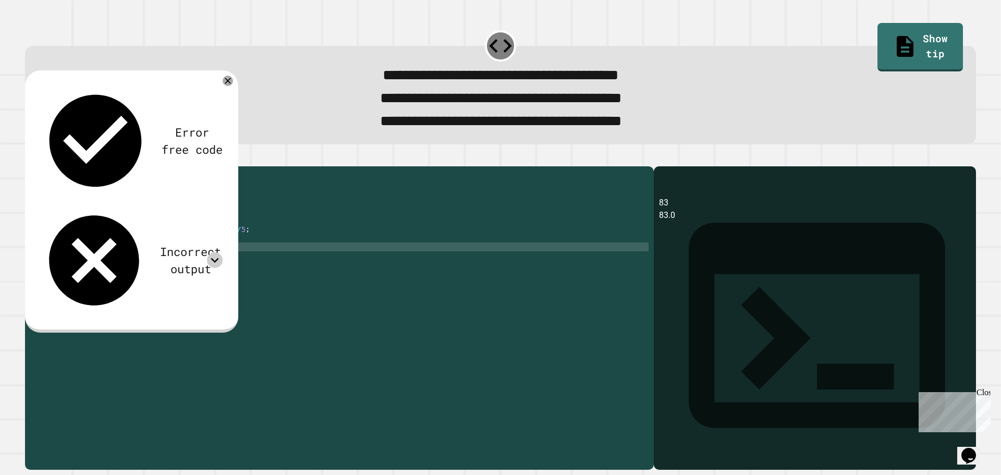
click at [210, 252] on icon at bounding box center [215, 260] width 16 height 16
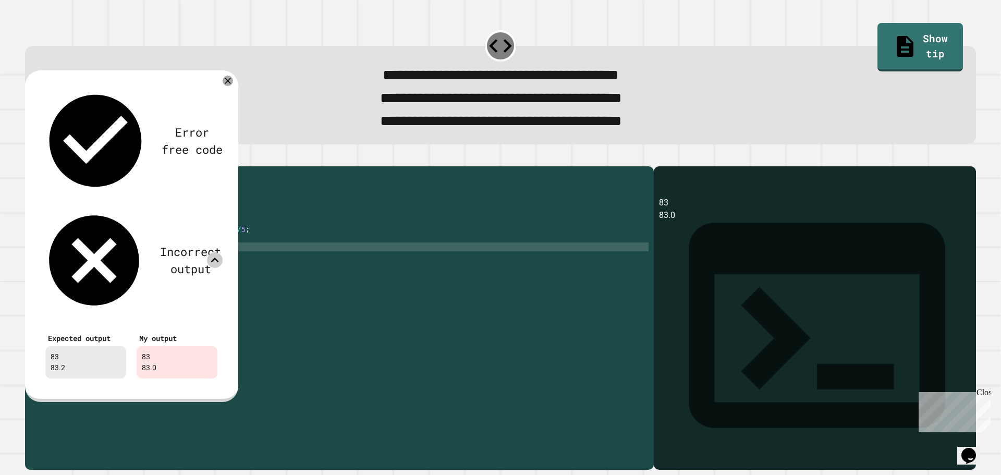
click at [203, 264] on div "public class Main { public static void main ( String [ ] args ) { // Fill in th…" at bounding box center [349, 305] width 599 height 266
click at [204, 262] on div "public class Main { public static void main ( String [ ] args ) { // Fill in th…" at bounding box center [349, 305] width 599 height 266
click at [226, 86] on icon at bounding box center [228, 81] width 12 height 12
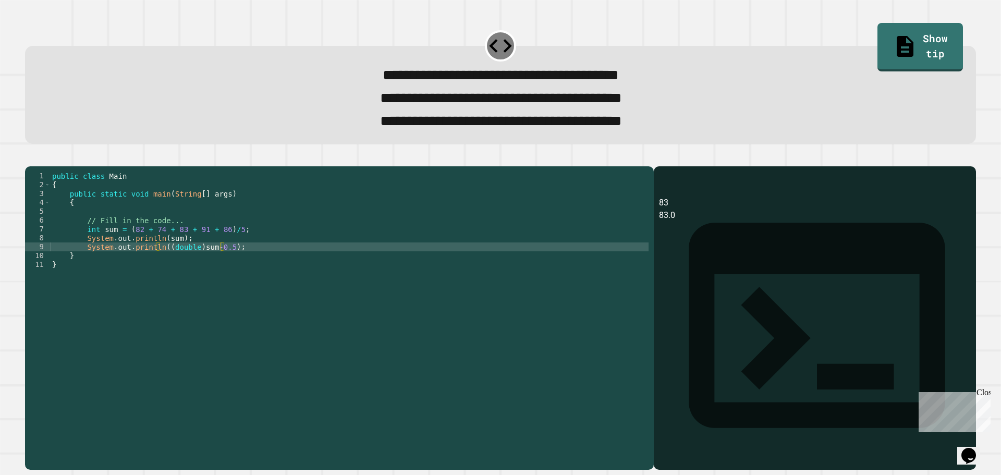
click at [30, 157] on button "button" at bounding box center [30, 157] width 0 height 0
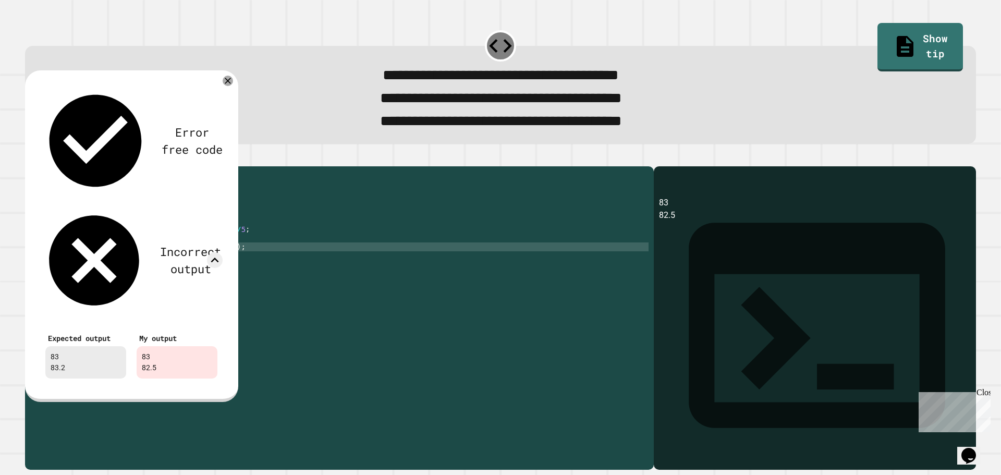
click at [220, 268] on div "public class Main { public static void main ( String [ ] args ) { // Fill in th…" at bounding box center [349, 305] width 599 height 266
type textarea "**********"
click at [223, 91] on div "Error free code" at bounding box center [131, 141] width 182 height 111
click at [225, 87] on icon at bounding box center [227, 80] width 11 height 11
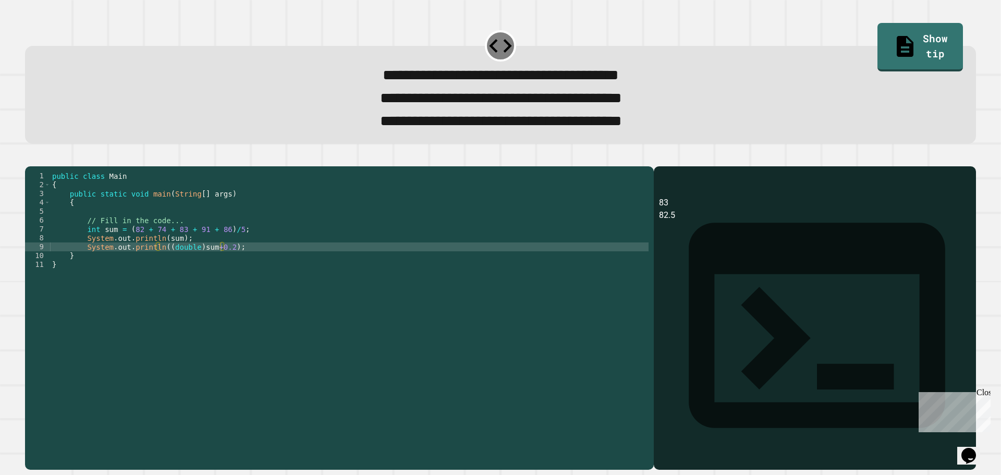
click at [30, 157] on icon "button" at bounding box center [30, 157] width 0 height 0
